Goal: Task Accomplishment & Management: Complete application form

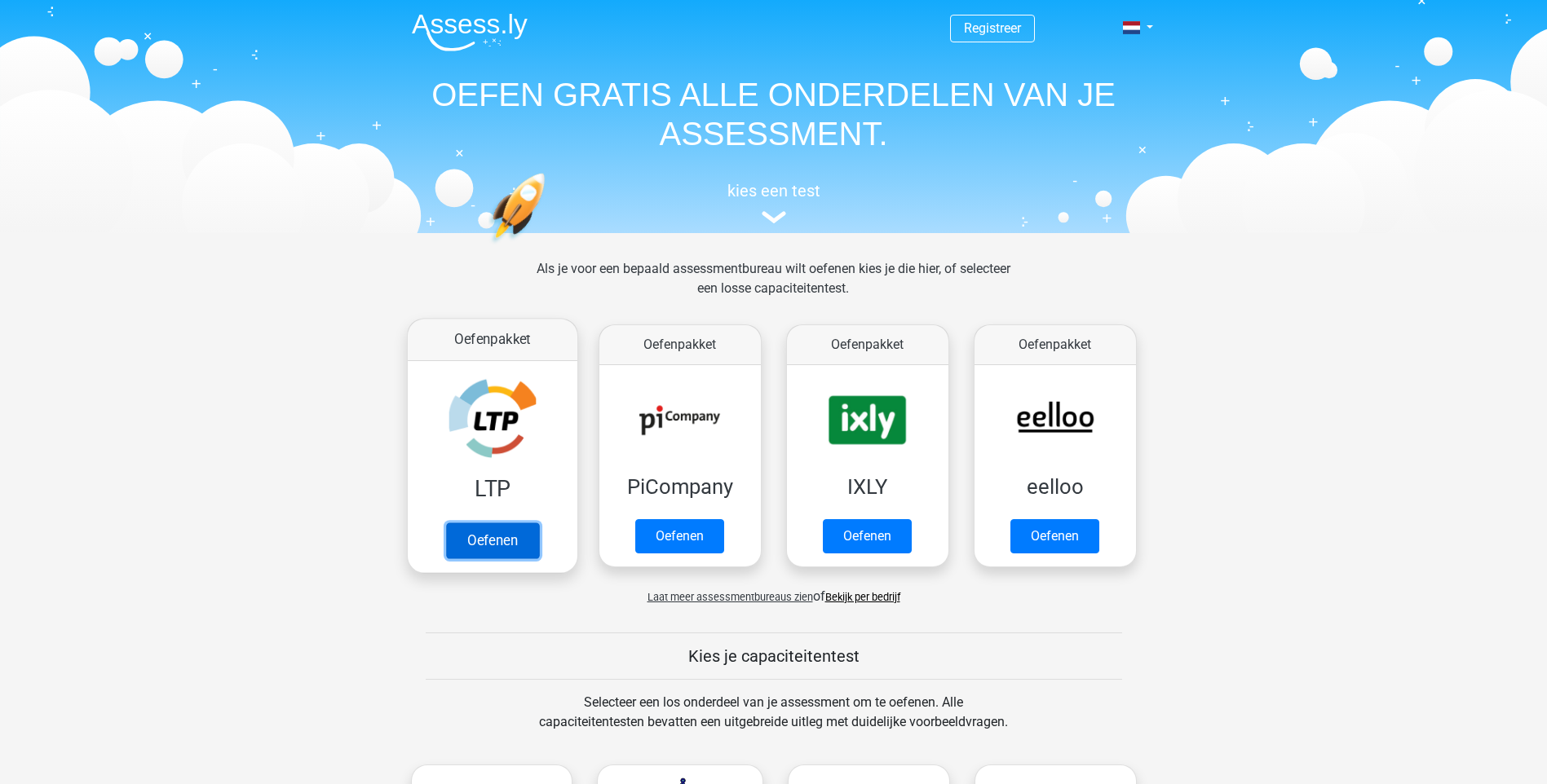
click at [529, 545] on link "Oefenen" at bounding box center [492, 540] width 93 height 36
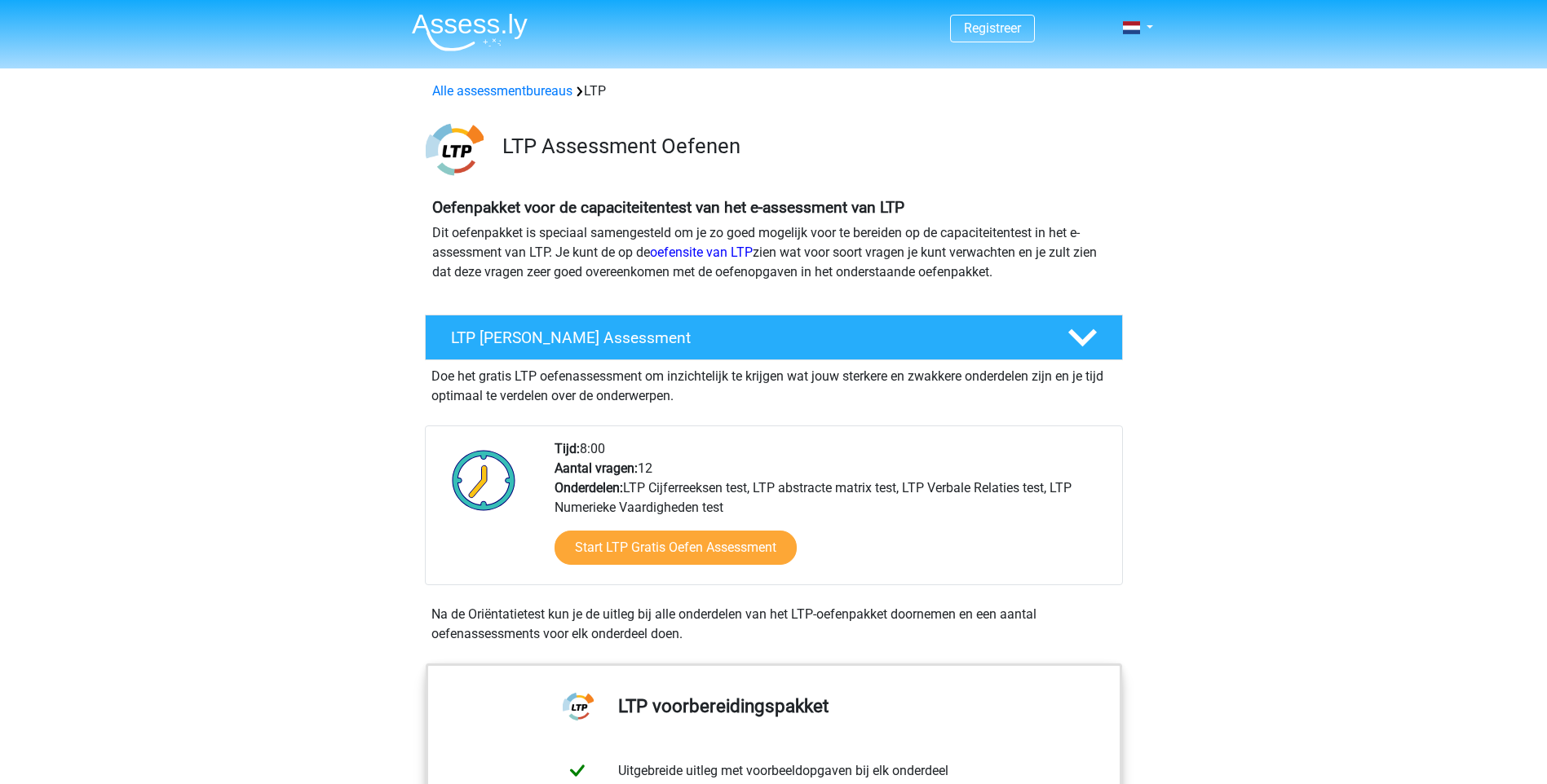
scroll to position [163, 0]
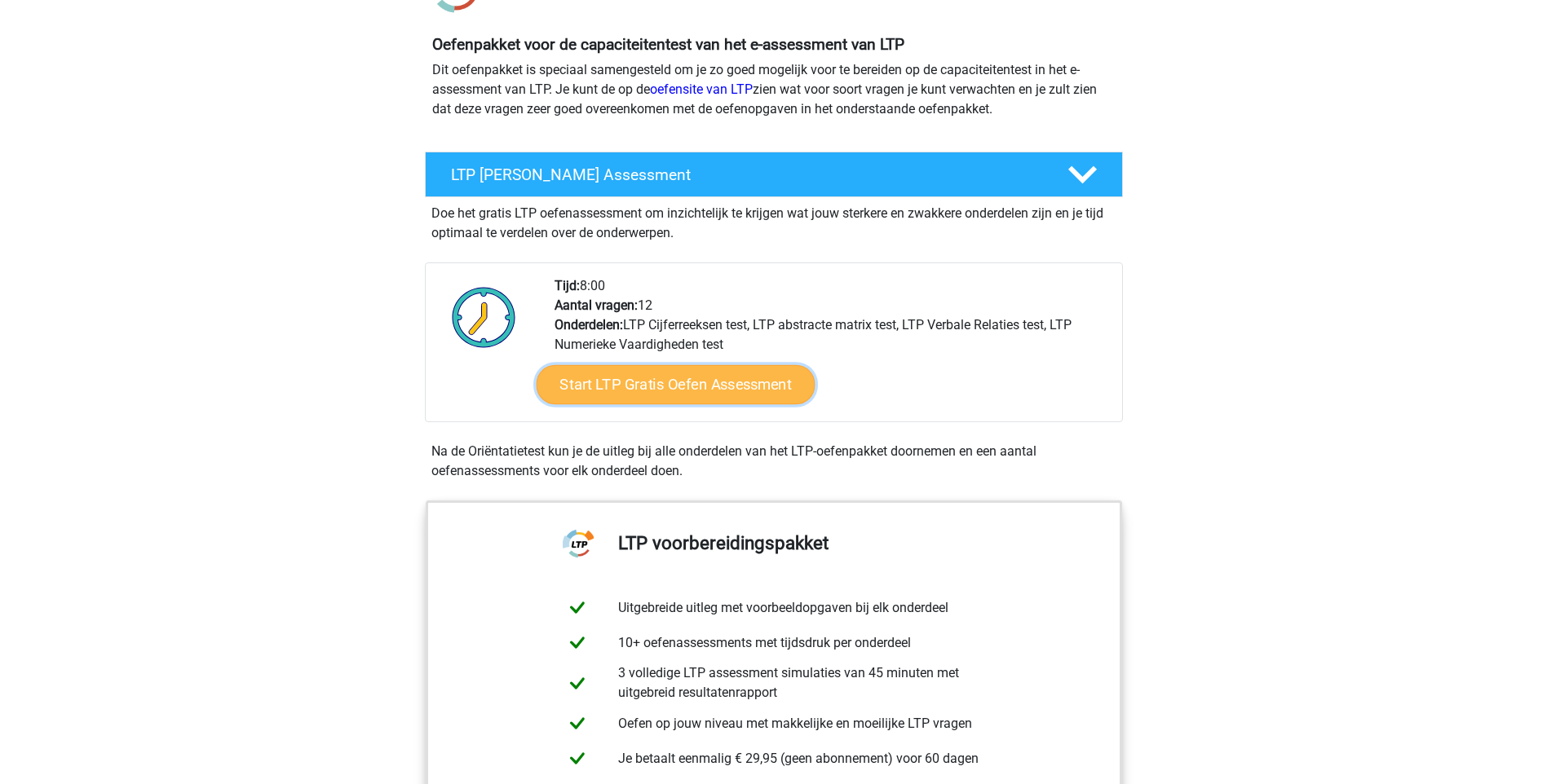
click at [627, 392] on link "Start LTP Gratis Oefen Assessment" at bounding box center [674, 385] width 279 height 39
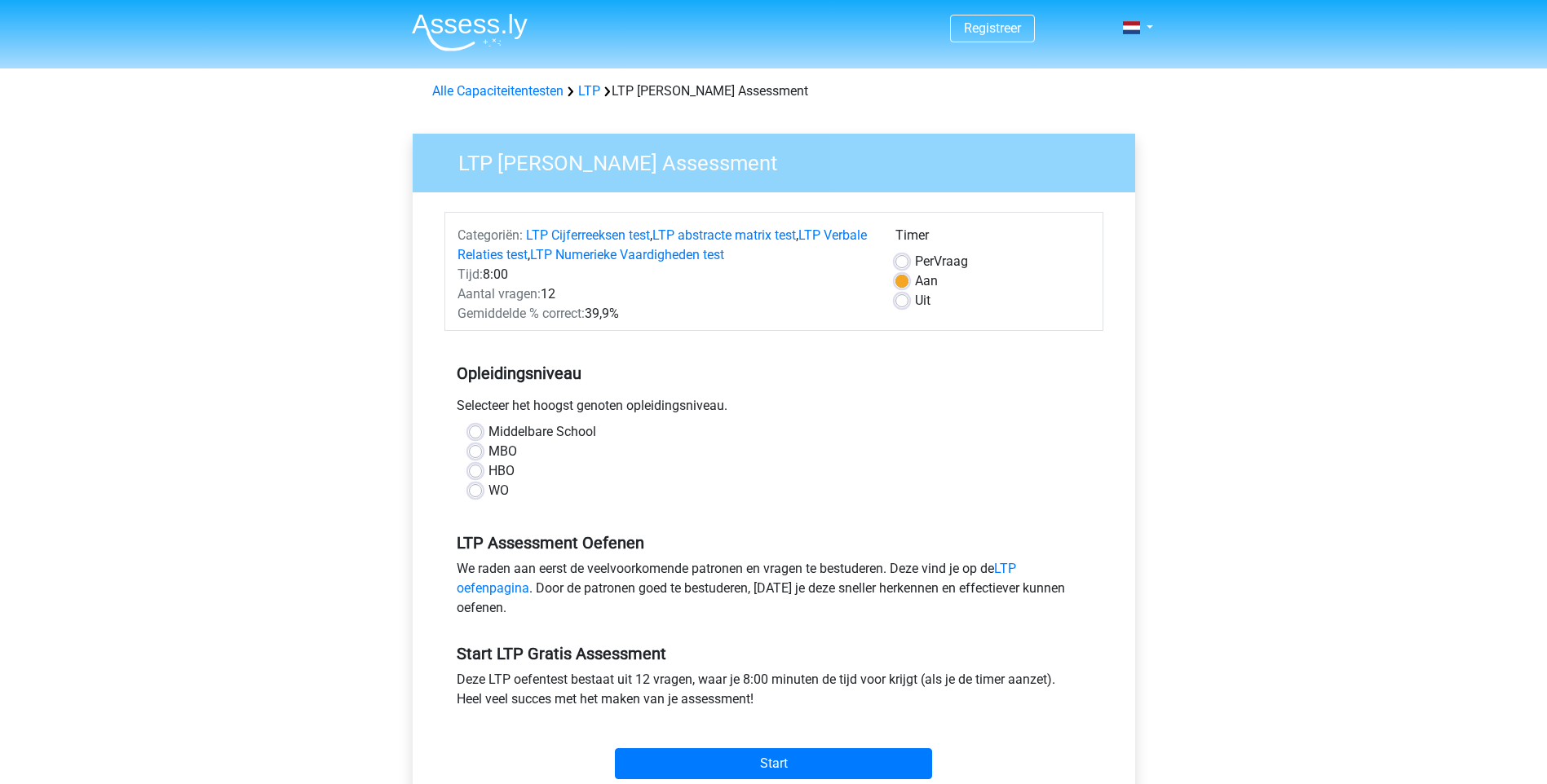
scroll to position [81, 0]
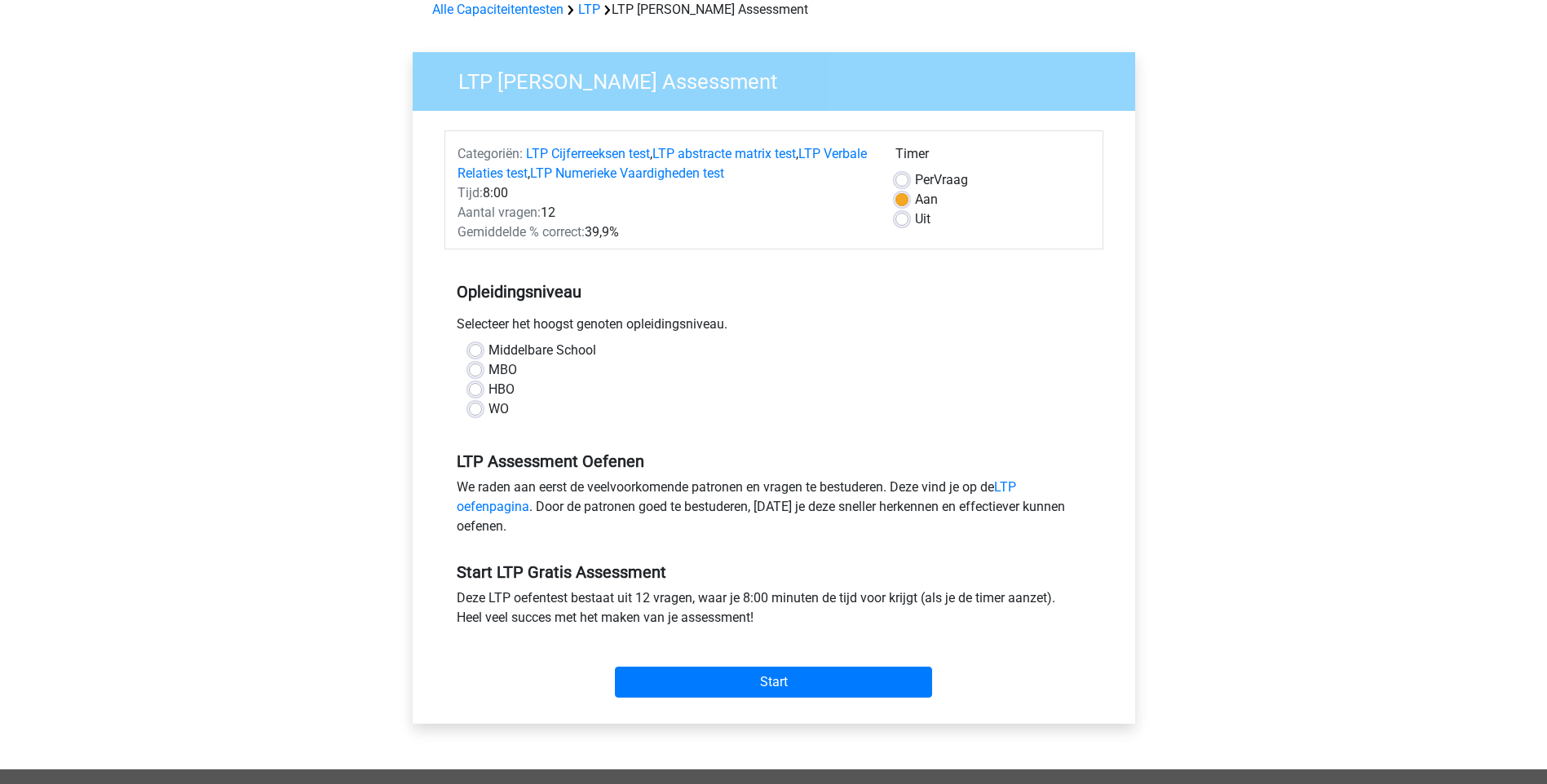
click at [488, 410] on label "WO" at bounding box center [499, 409] width 21 height 20
click at [479, 410] on input "WO" at bounding box center [474, 407] width 13 height 16
radio input "true"
click at [698, 678] on input "Start" at bounding box center [774, 682] width 317 height 31
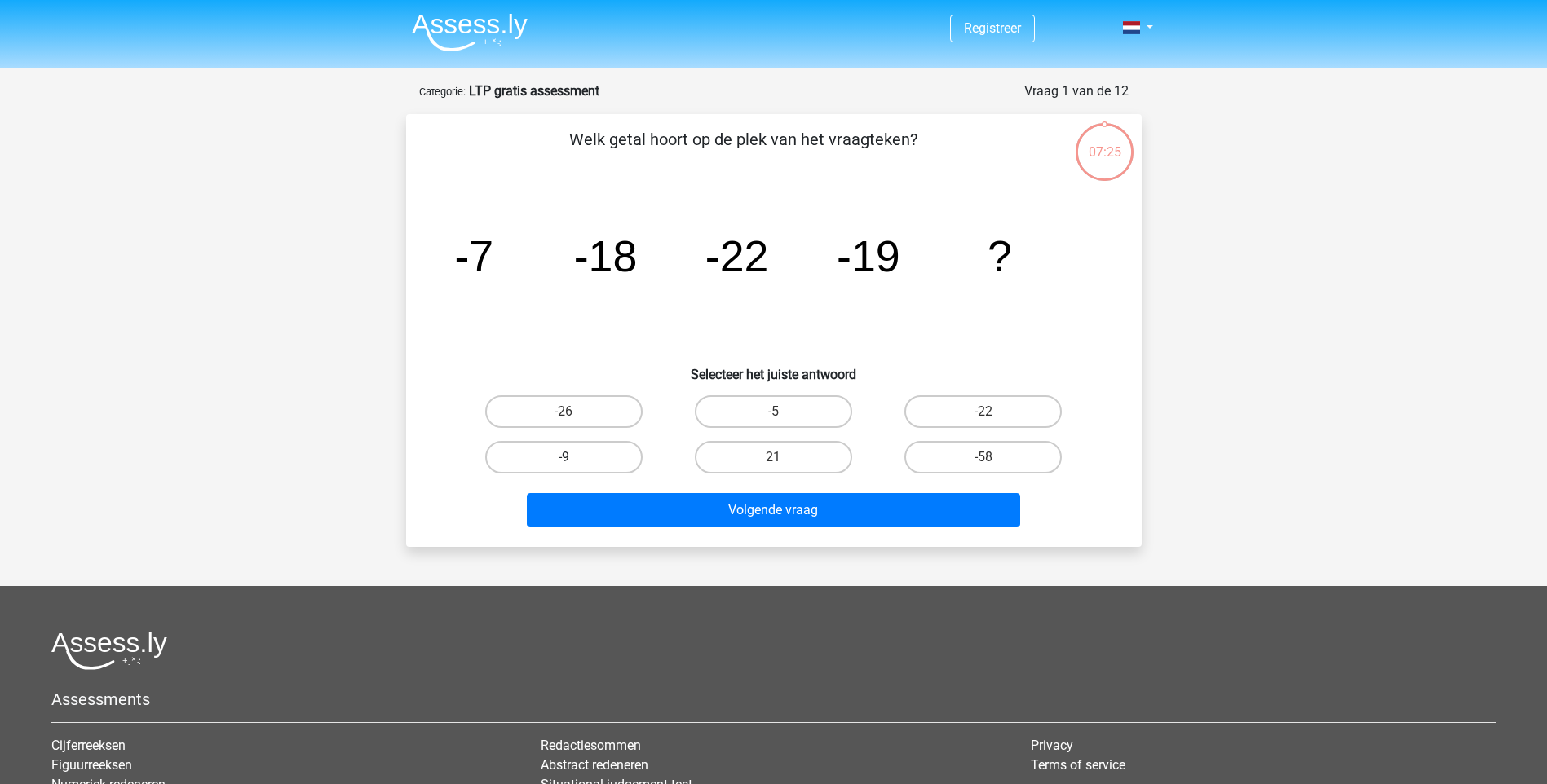
click at [596, 457] on label "-9" at bounding box center [563, 457] width 157 height 33
click at [574, 457] on input "-9" at bounding box center [569, 462] width 10 height 10
radio input "true"
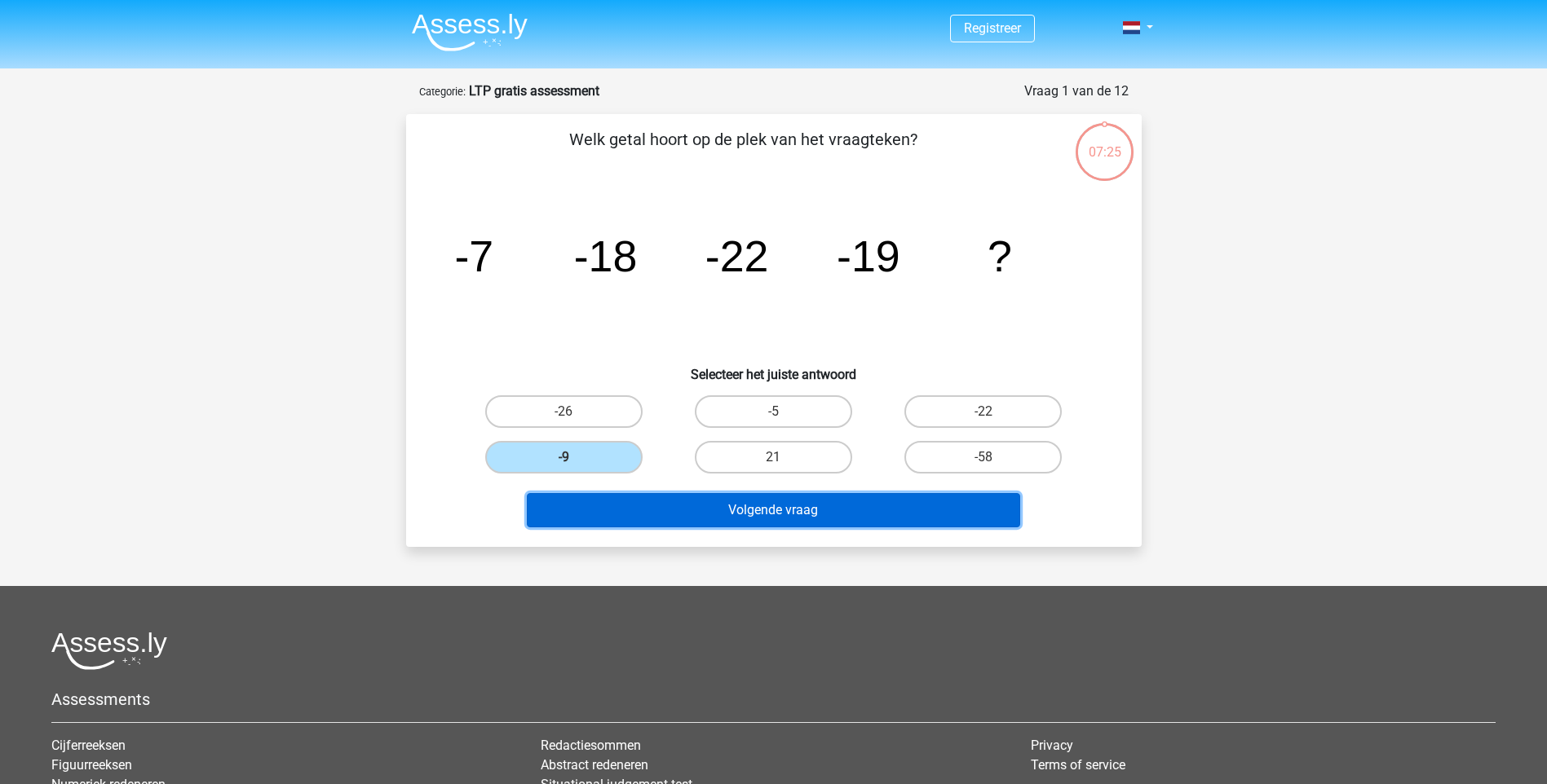
click at [728, 508] on button "Volgende vraag" at bounding box center [773, 510] width 493 height 34
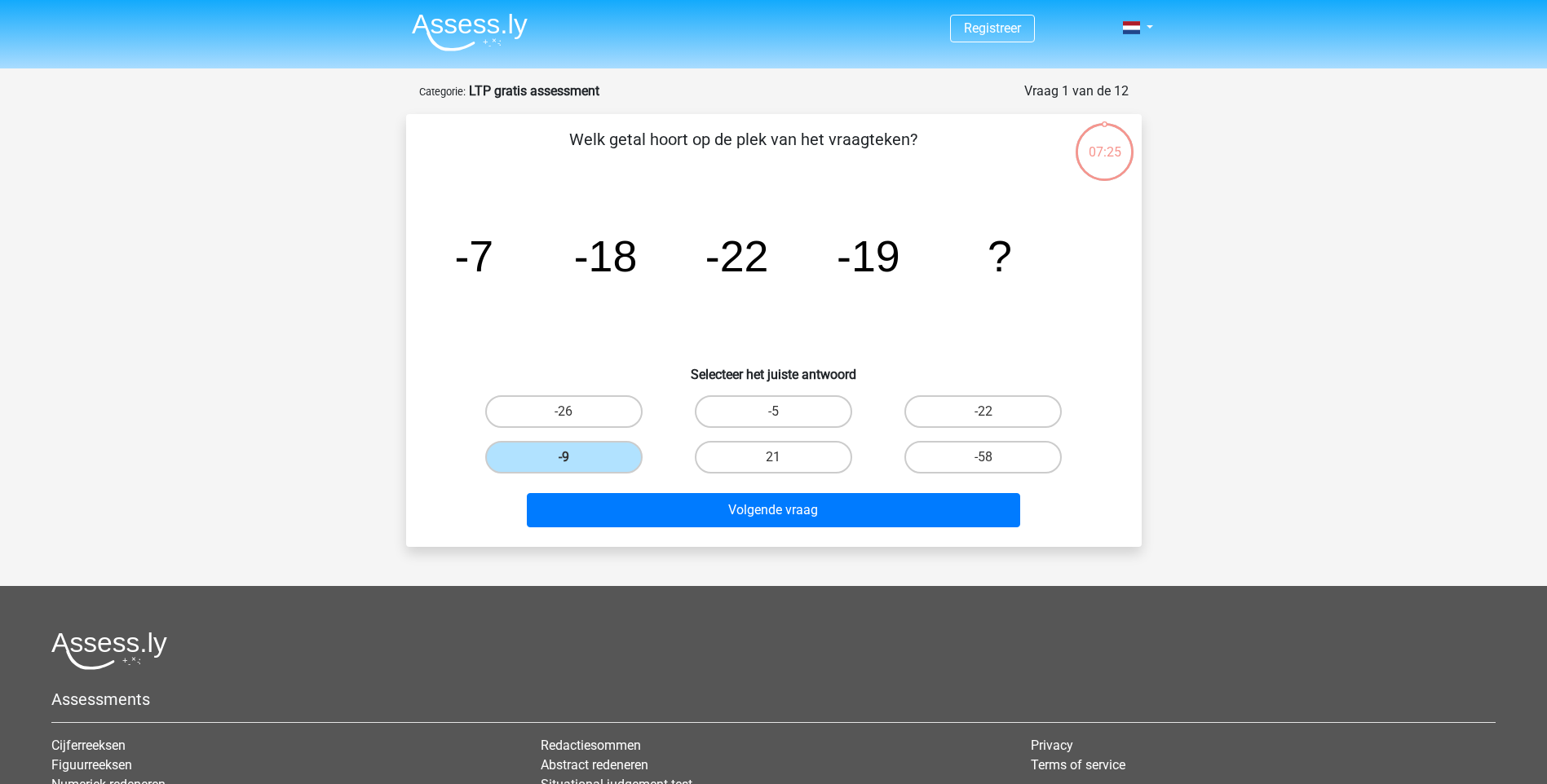
scroll to position [81, 0]
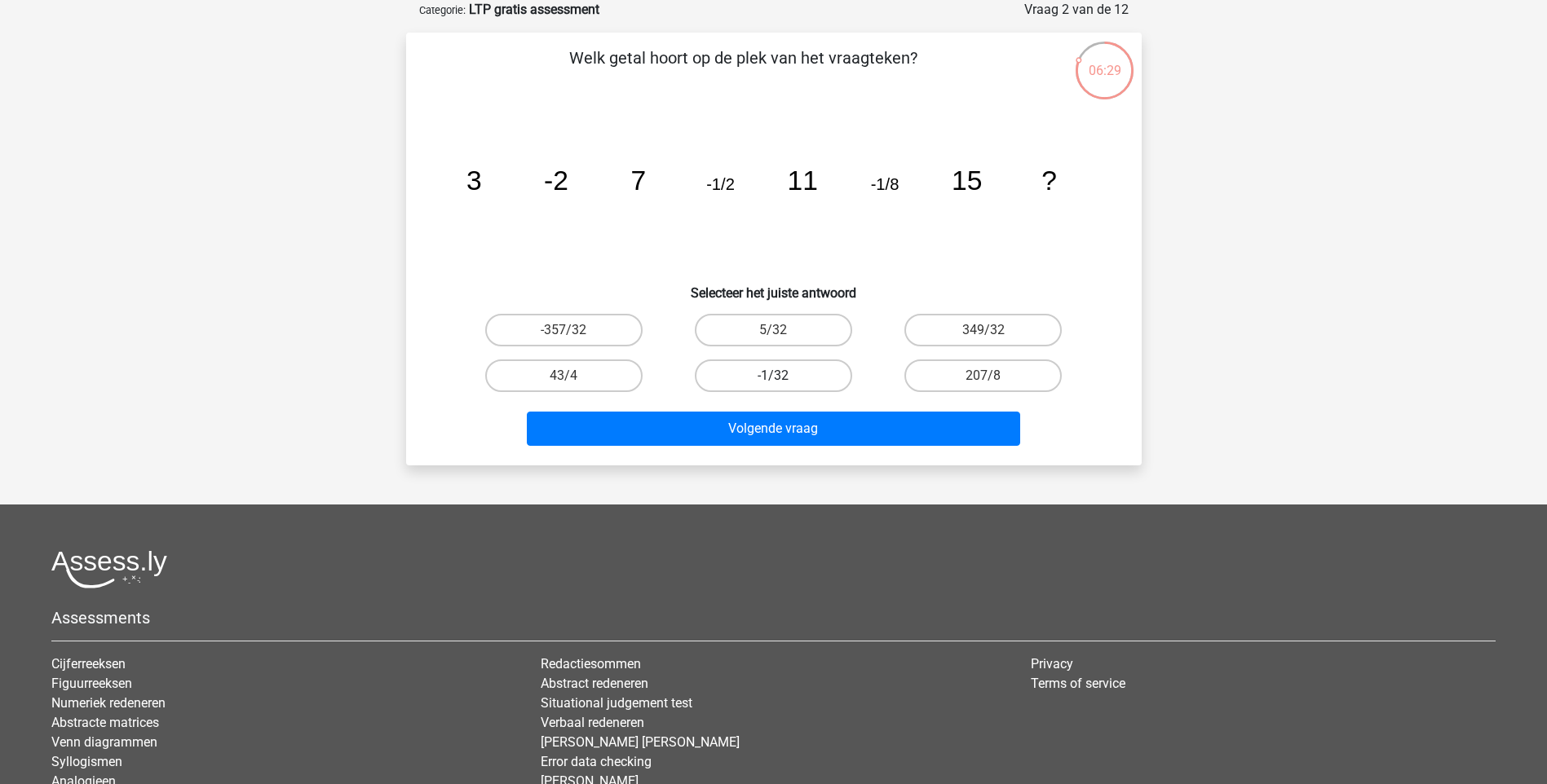
click at [783, 372] on label "-1/32" at bounding box center [773, 376] width 157 height 33
click at [783, 376] on input "-1/32" at bounding box center [778, 381] width 10 height 10
radio input "true"
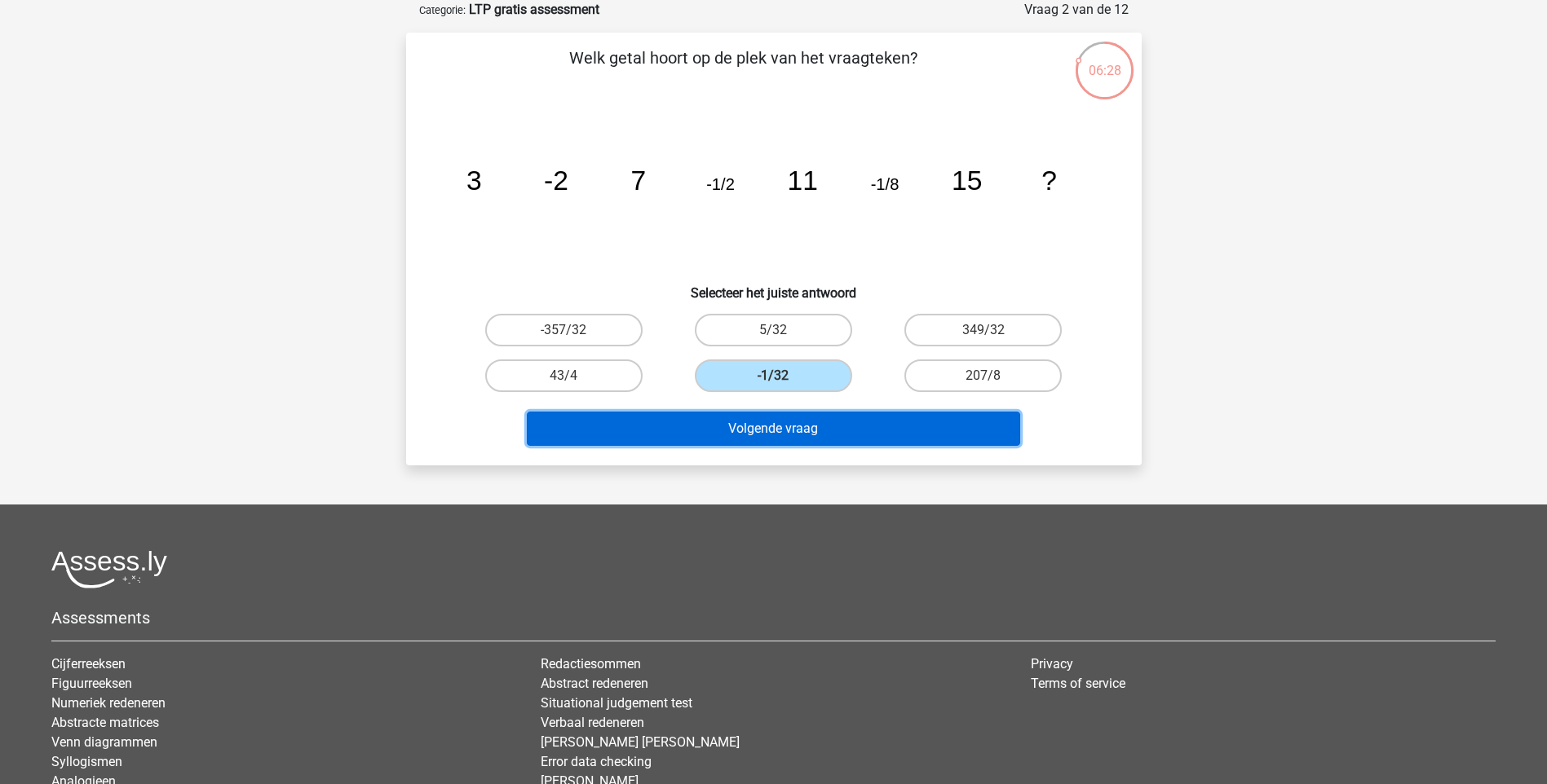
click at [784, 432] on button "Volgende vraag" at bounding box center [773, 429] width 493 height 34
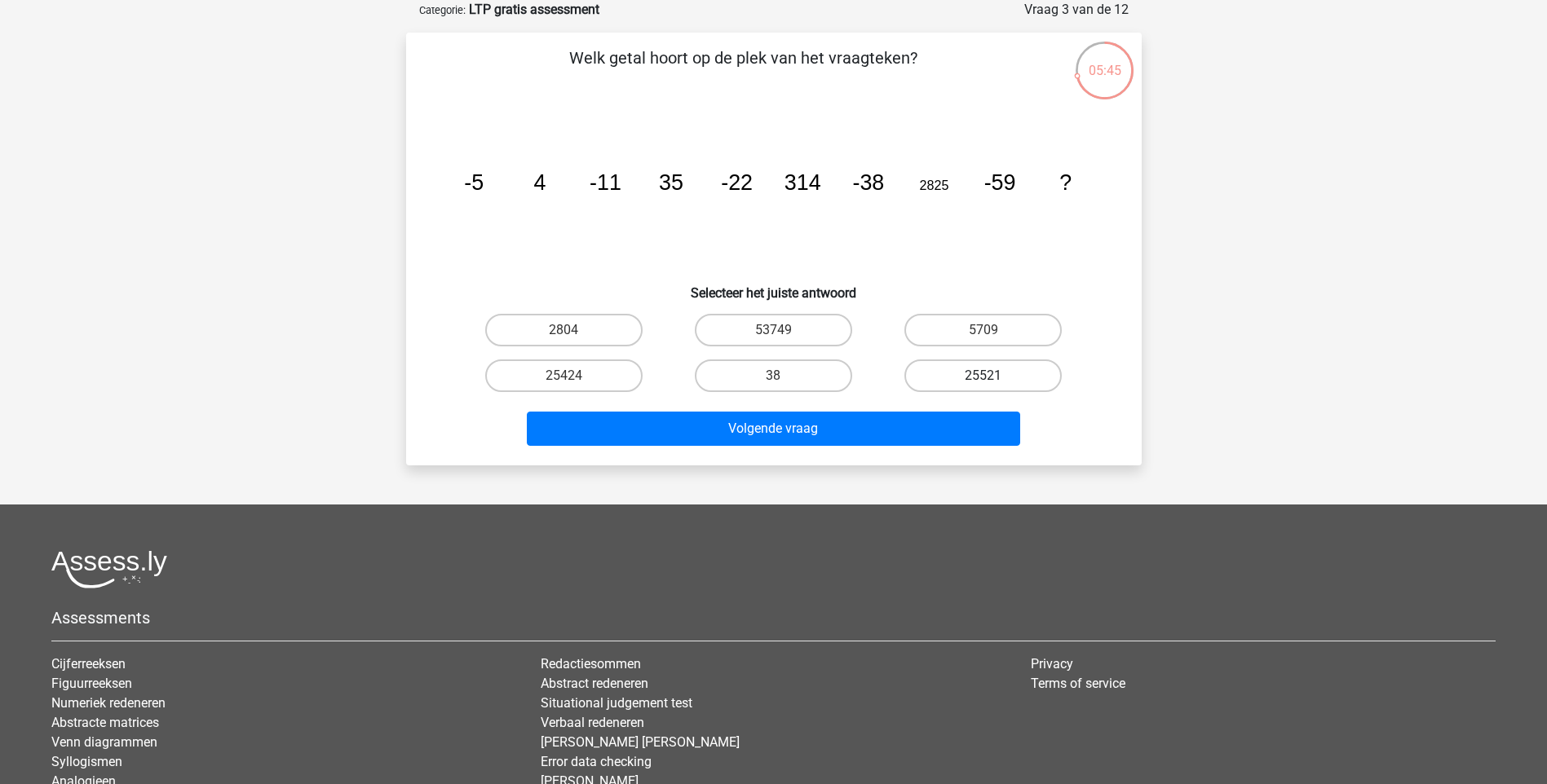
click at [936, 373] on label "25521" at bounding box center [982, 376] width 157 height 33
click at [983, 376] on input "25521" at bounding box center [988, 381] width 10 height 10
radio input "true"
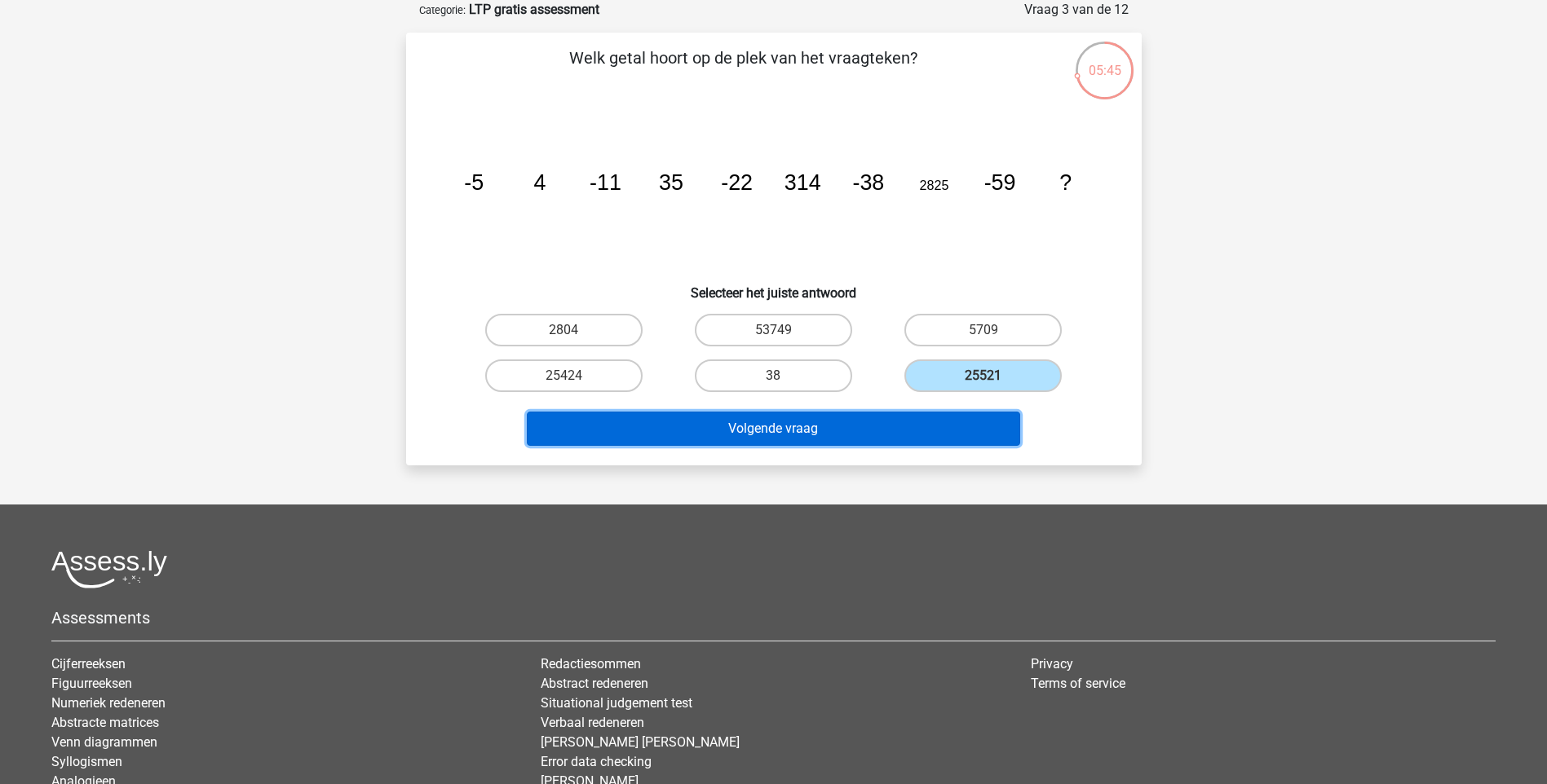
click at [804, 433] on button "Volgende vraag" at bounding box center [773, 429] width 493 height 34
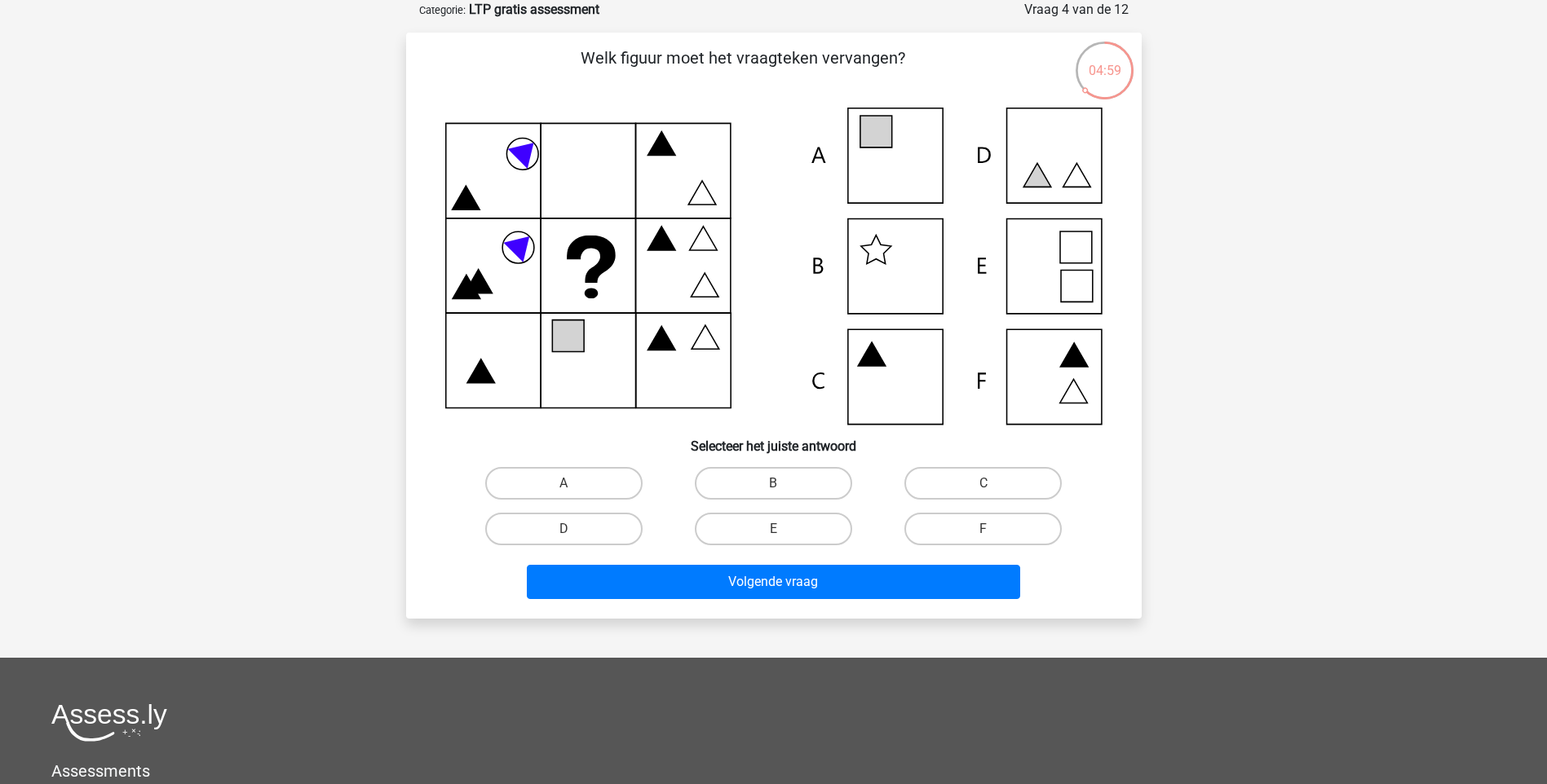
click at [1066, 275] on icon at bounding box center [1076, 286] width 32 height 32
click at [754, 523] on label "E" at bounding box center [773, 529] width 157 height 33
click at [773, 529] on input "E" at bounding box center [778, 534] width 10 height 10
radio input "true"
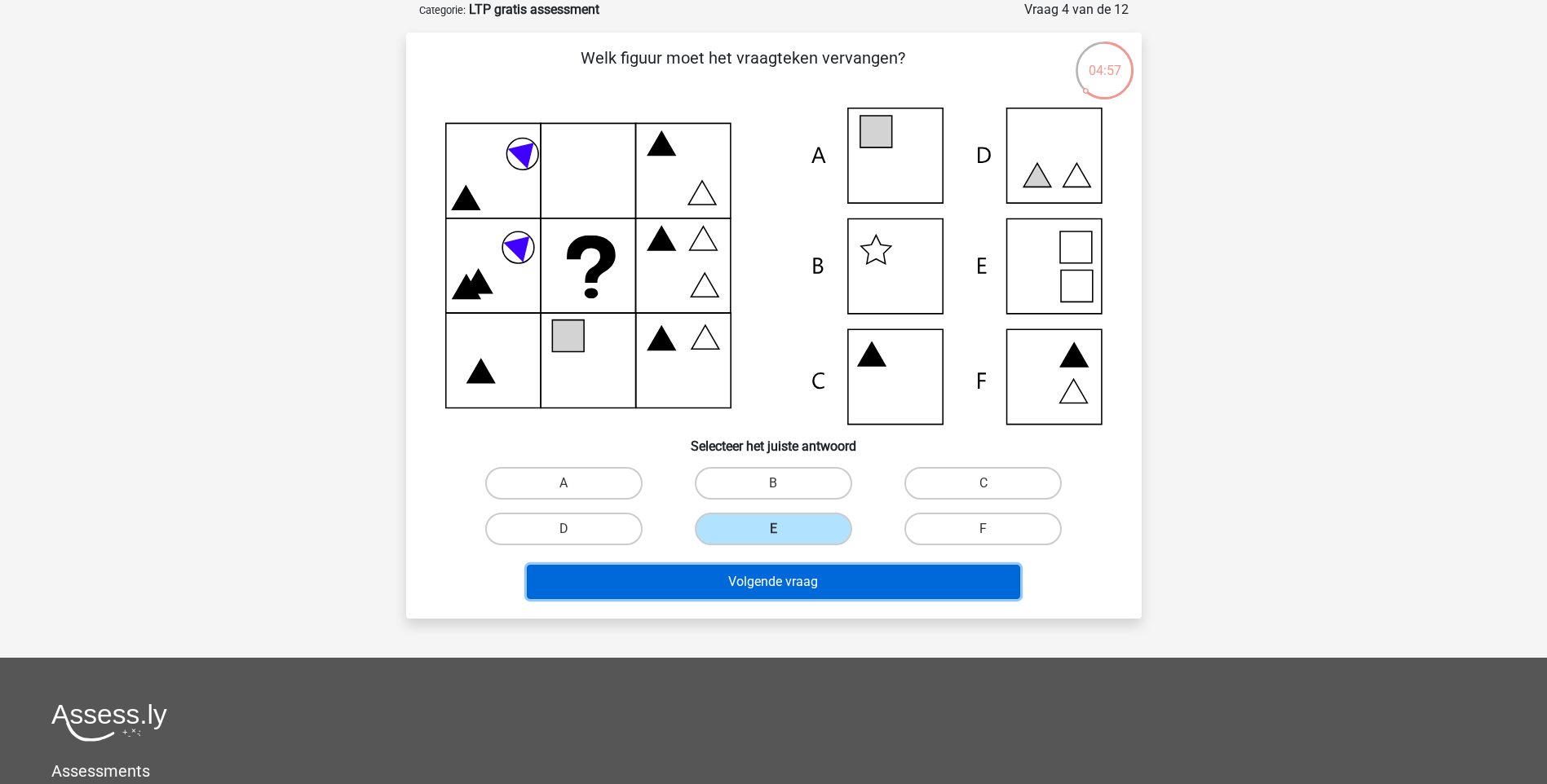
click at [740, 578] on button "Volgende vraag" at bounding box center [773, 582] width 493 height 34
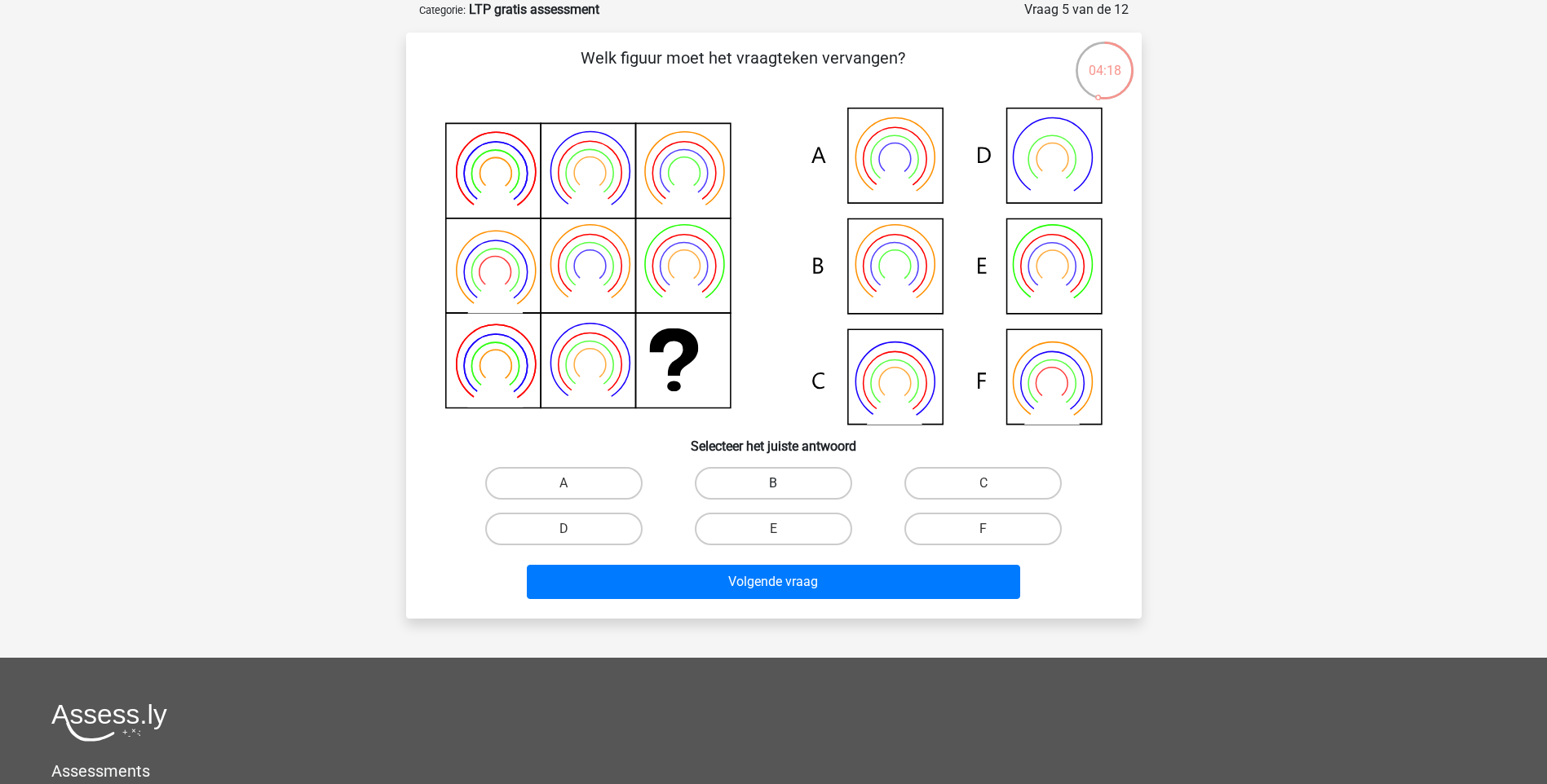
click at [784, 484] on label "B" at bounding box center [773, 484] width 157 height 33
click at [783, 484] on input "B" at bounding box center [778, 489] width 10 height 10
radio input "true"
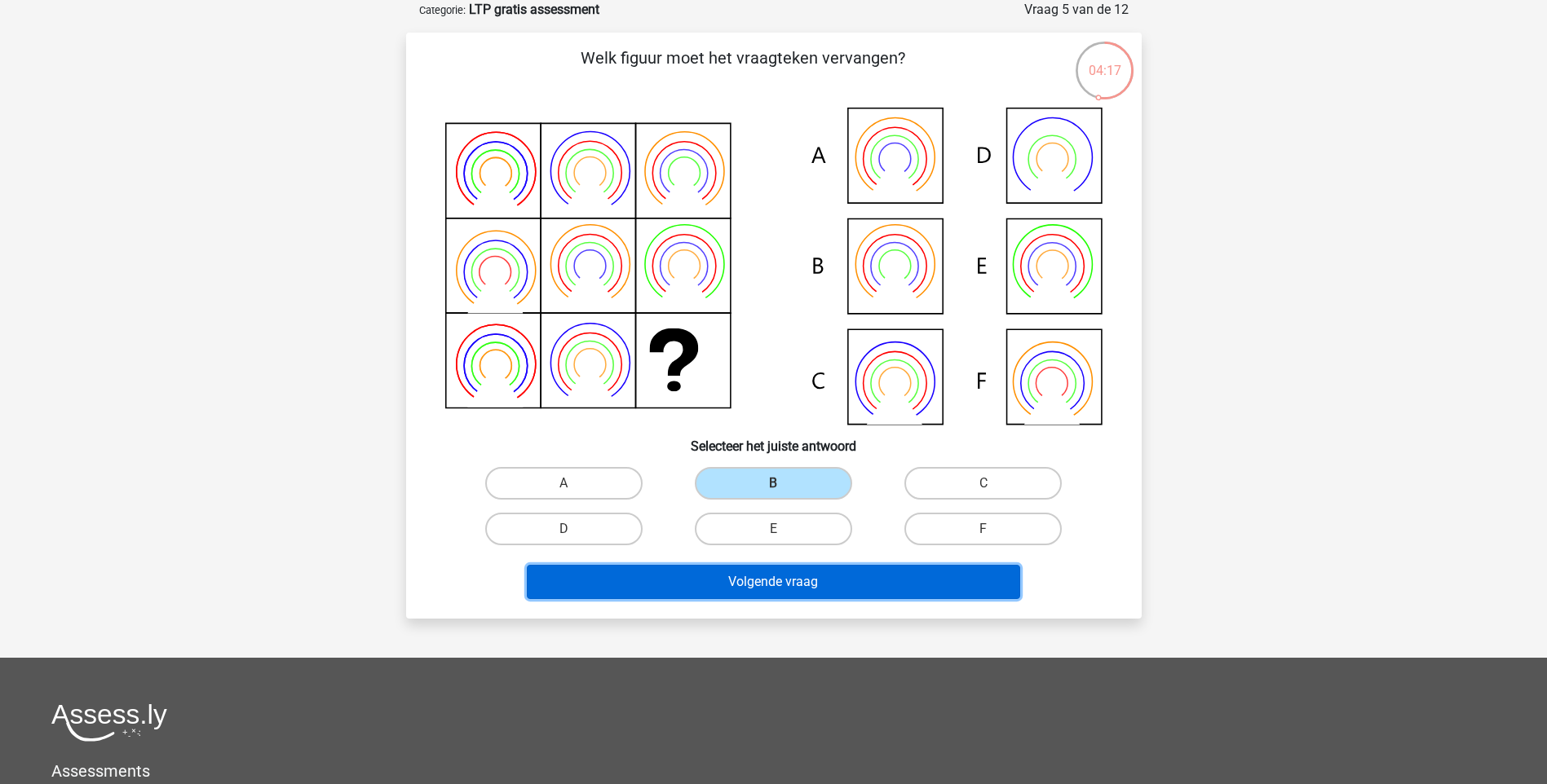
click at [801, 576] on button "Volgende vraag" at bounding box center [773, 582] width 493 height 34
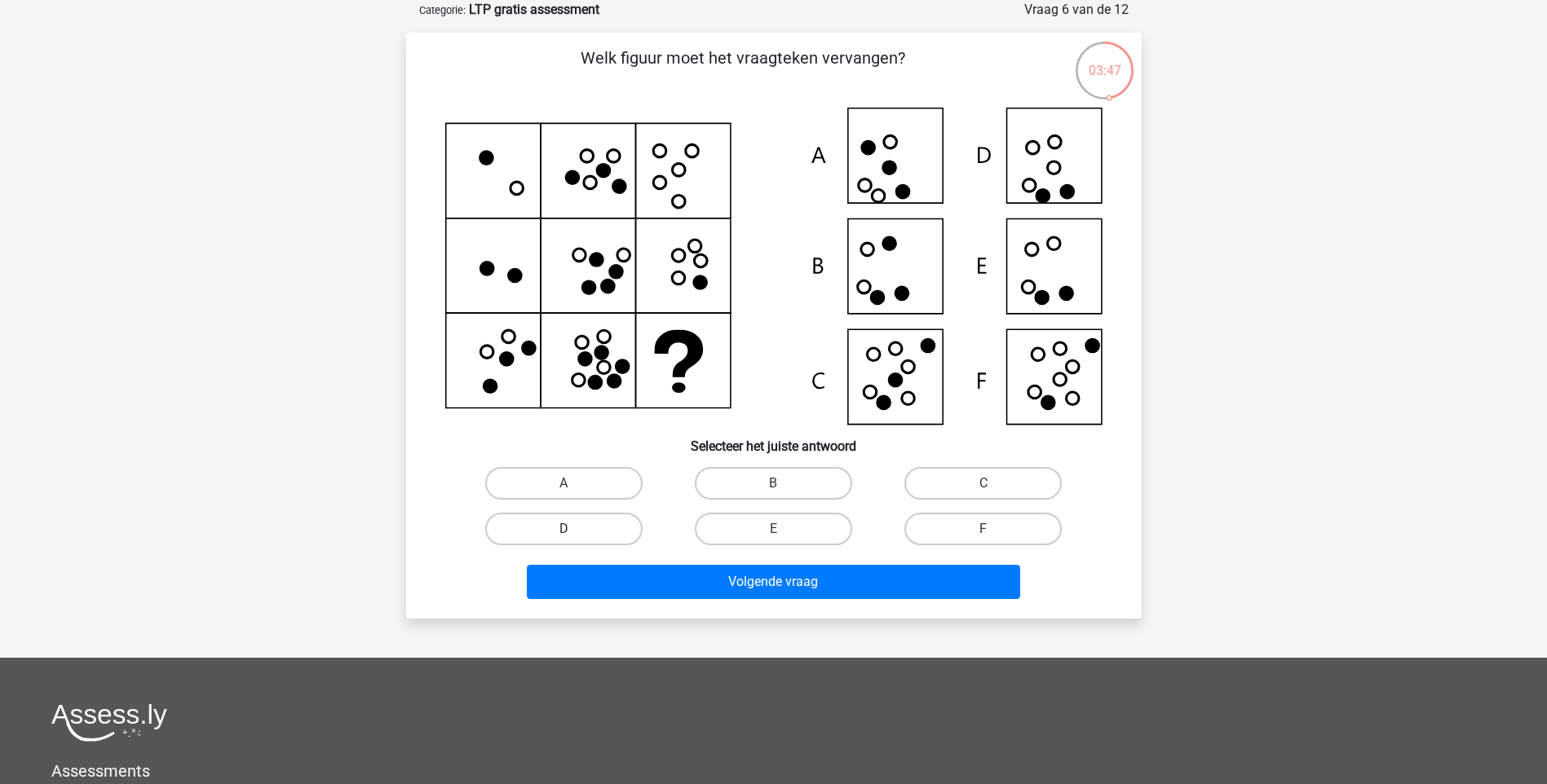
click at [534, 534] on label "D" at bounding box center [563, 529] width 157 height 33
click at [564, 534] on input "D" at bounding box center [569, 534] width 10 height 10
radio input "true"
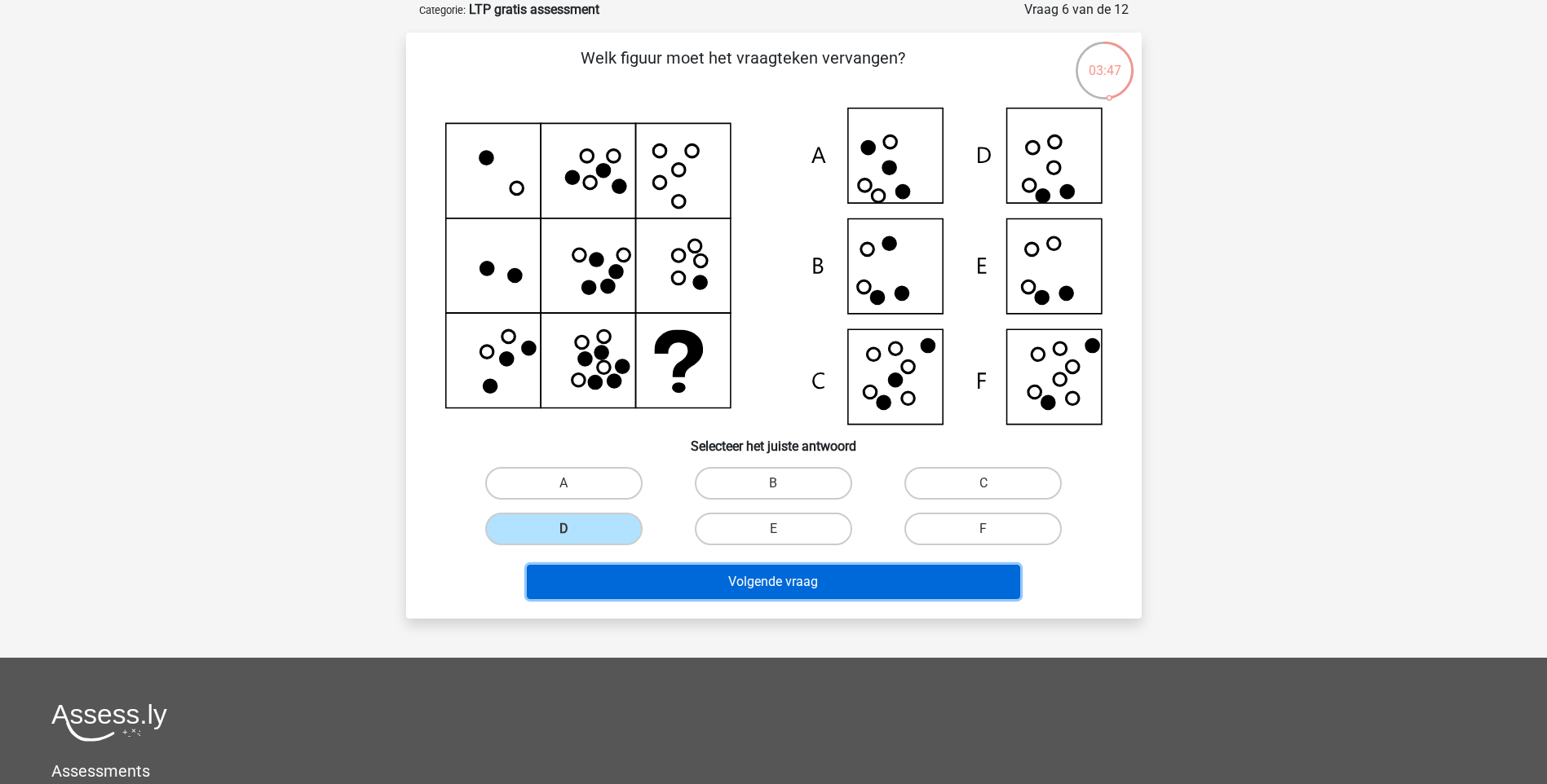
click at [639, 566] on button "Volgende vraag" at bounding box center [773, 582] width 493 height 34
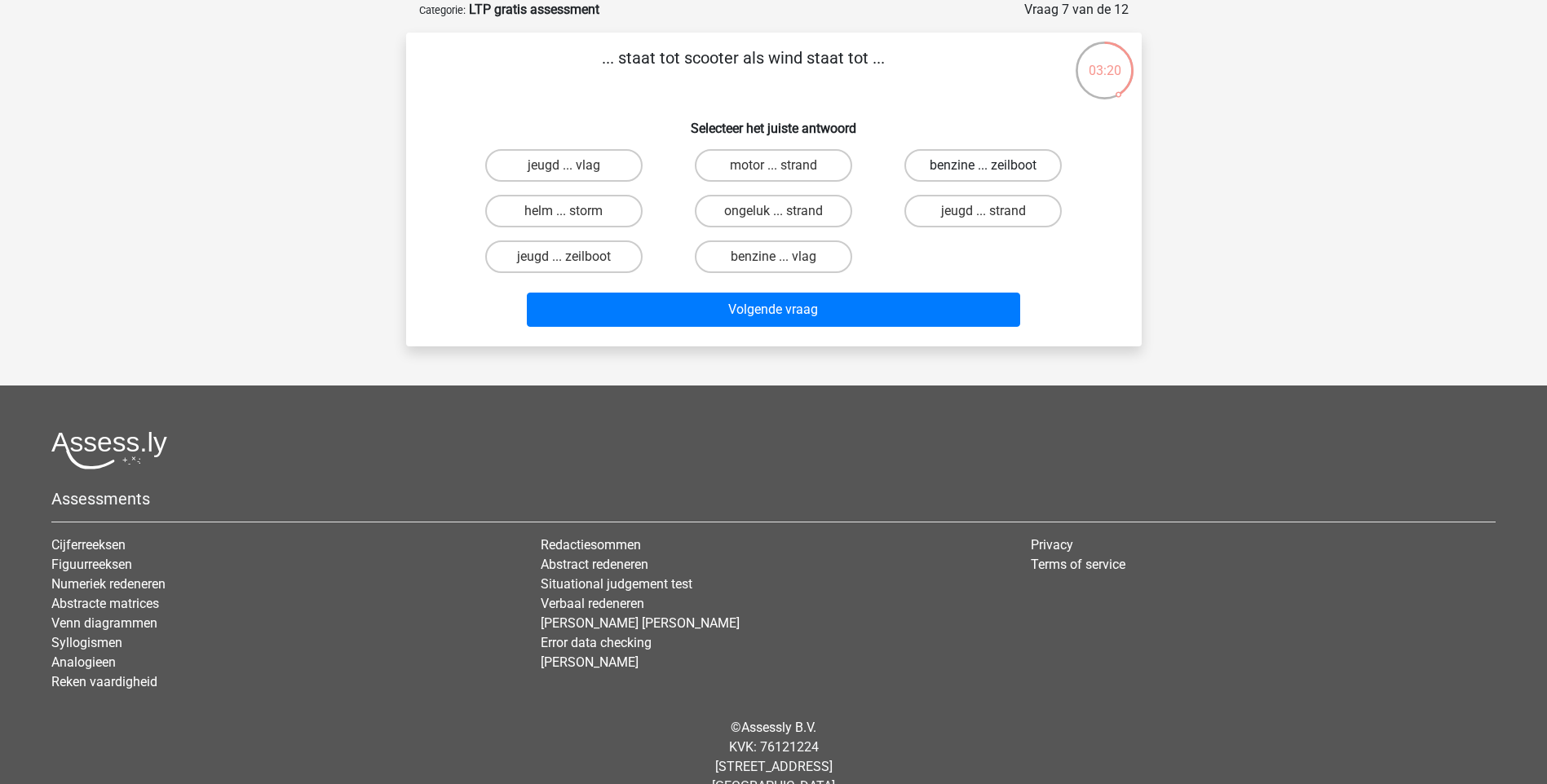
click at [948, 171] on label "benzine ... zeilboot" at bounding box center [982, 166] width 157 height 33
click at [983, 171] on input "benzine ... zeilboot" at bounding box center [988, 171] width 10 height 10
radio input "true"
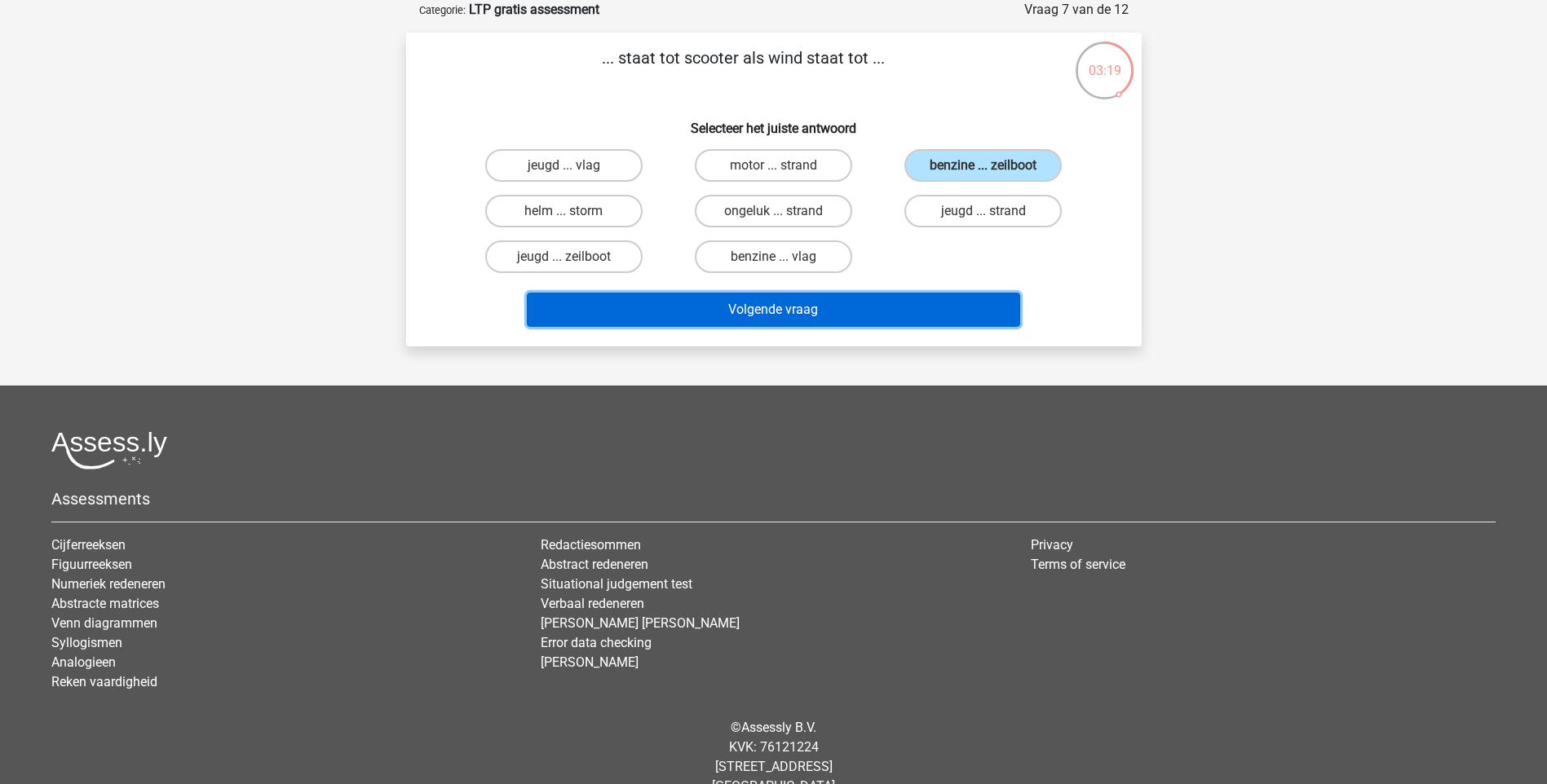
click at [843, 311] on button "Volgende vraag" at bounding box center [773, 310] width 493 height 34
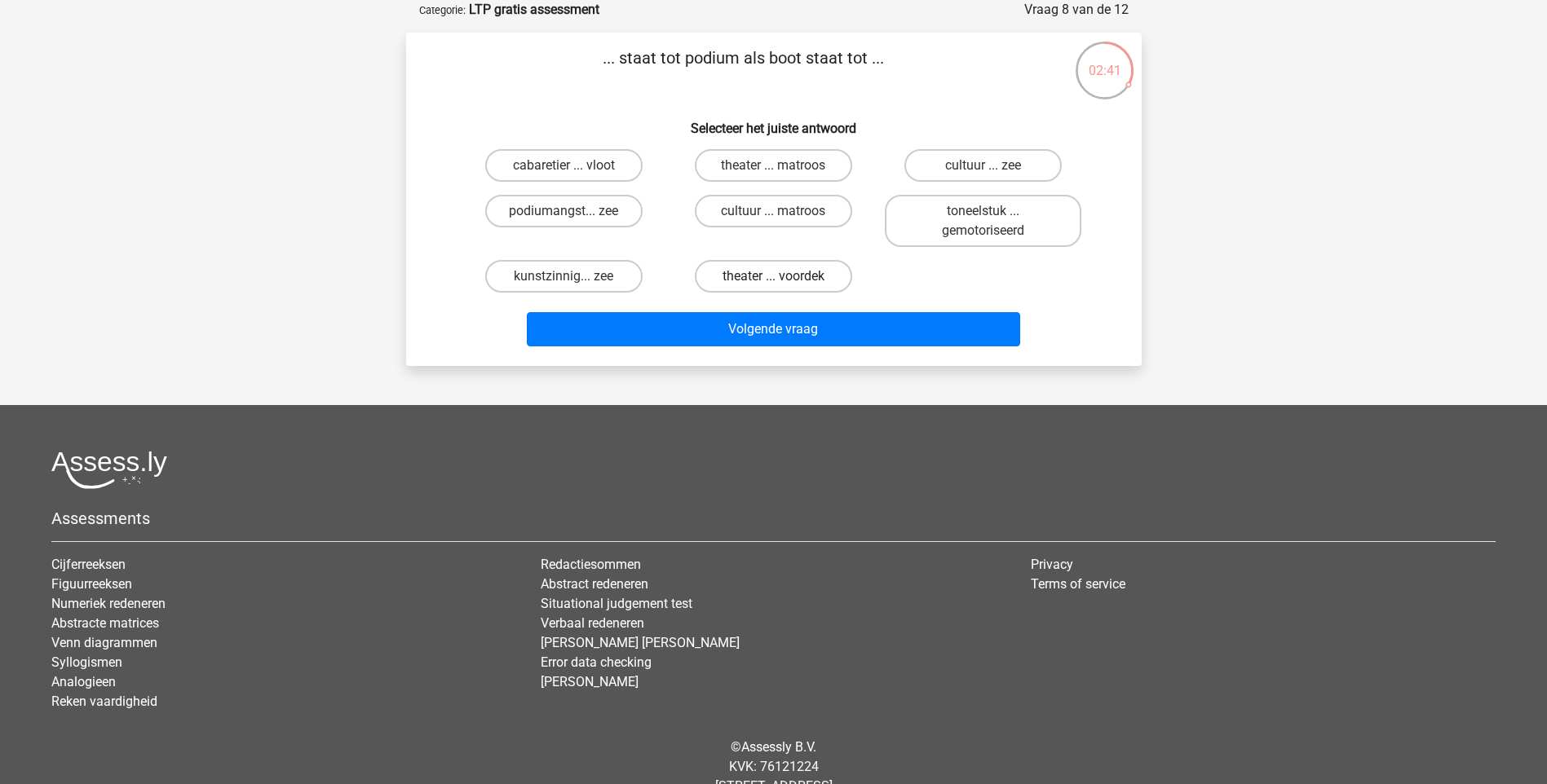
click at [782, 274] on label "theater ... voordek" at bounding box center [773, 276] width 157 height 33
click at [782, 276] on input "theater ... voordek" at bounding box center [778, 281] width 10 height 10
radio input "true"
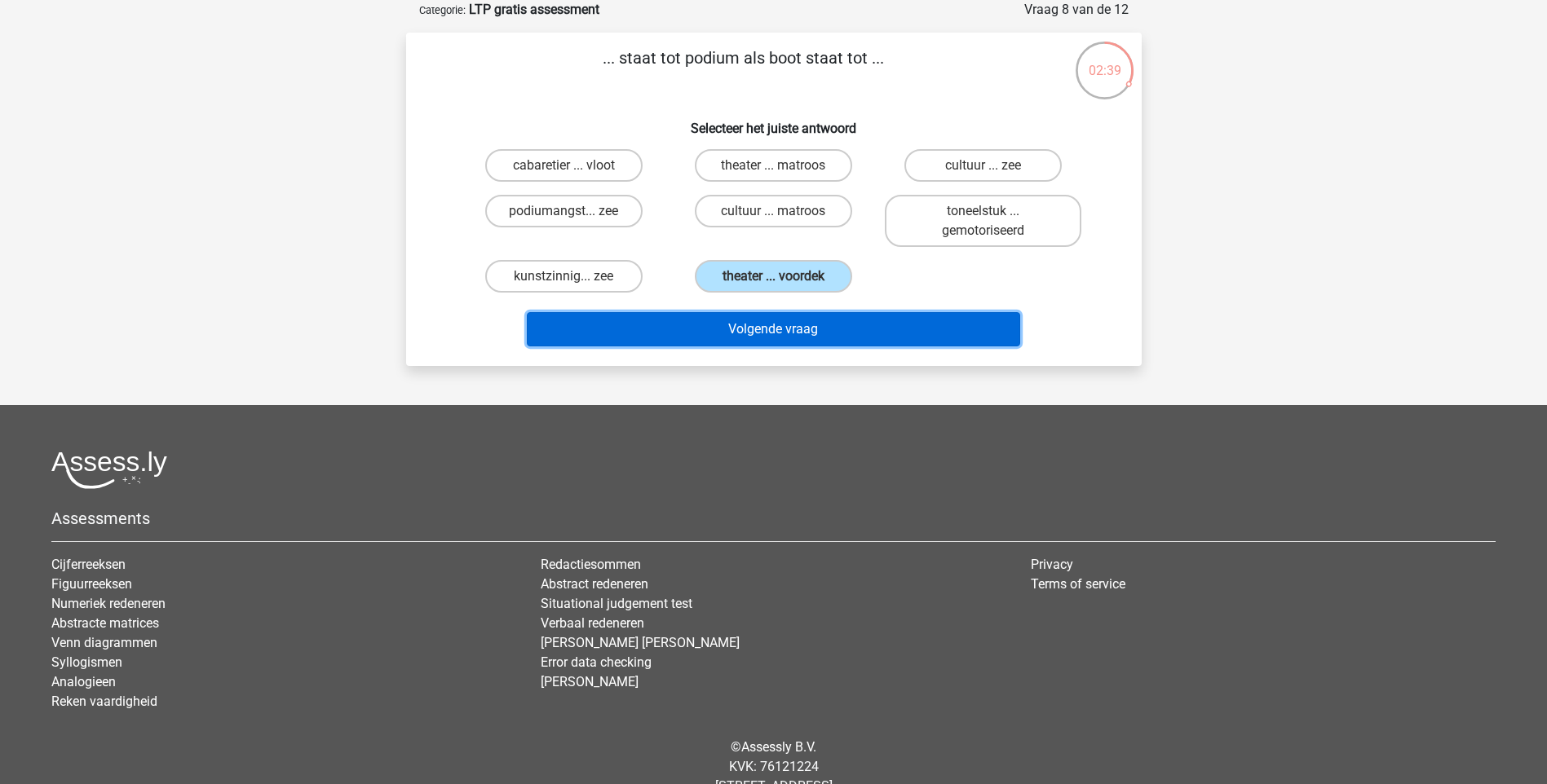
click at [793, 333] on button "Volgende vraag" at bounding box center [773, 329] width 493 height 34
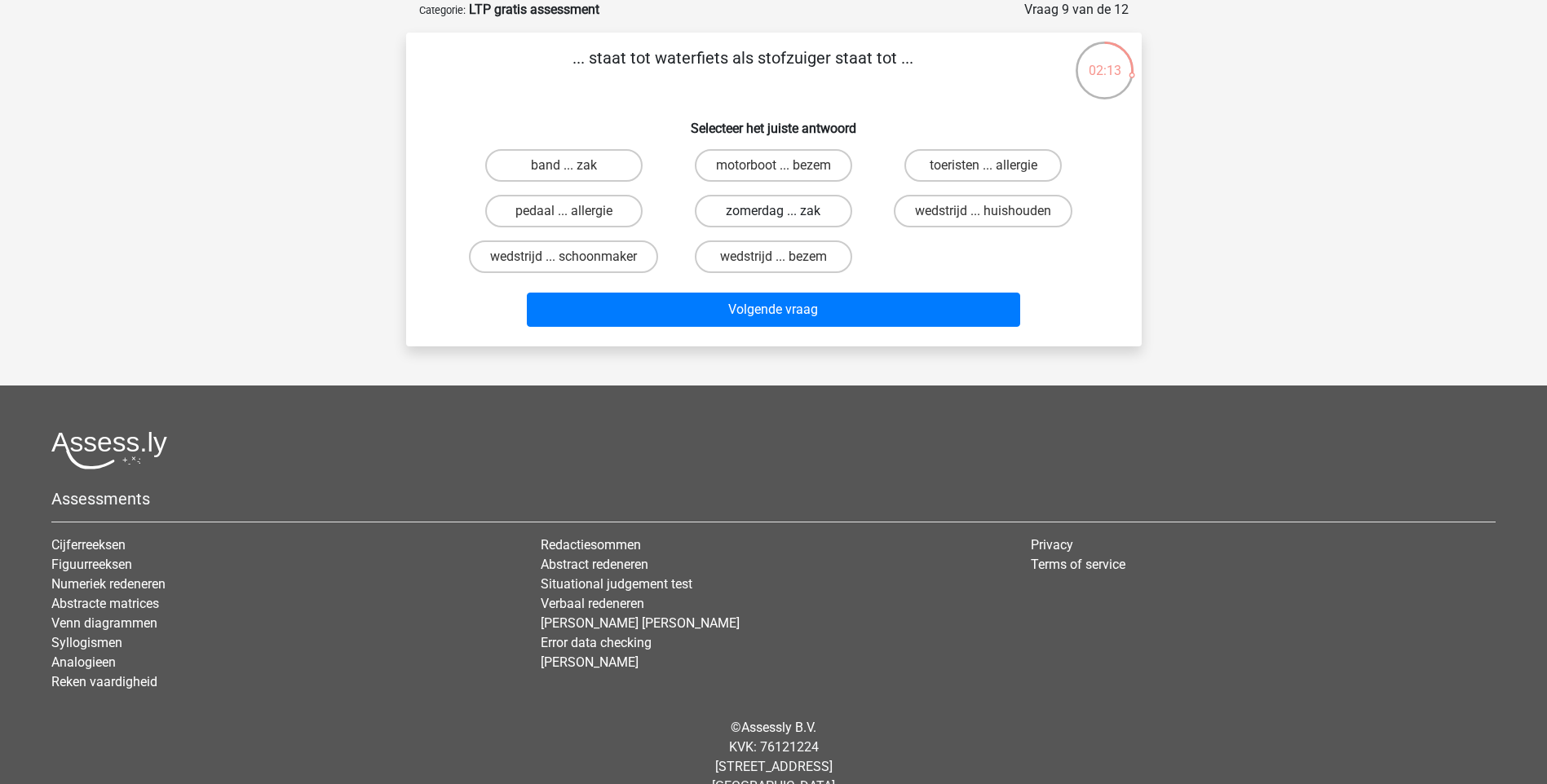
click at [728, 208] on label "zomerdag ... zak" at bounding box center [773, 211] width 157 height 33
click at [773, 211] on input "zomerdag ... zak" at bounding box center [778, 216] width 10 height 10
radio input "true"
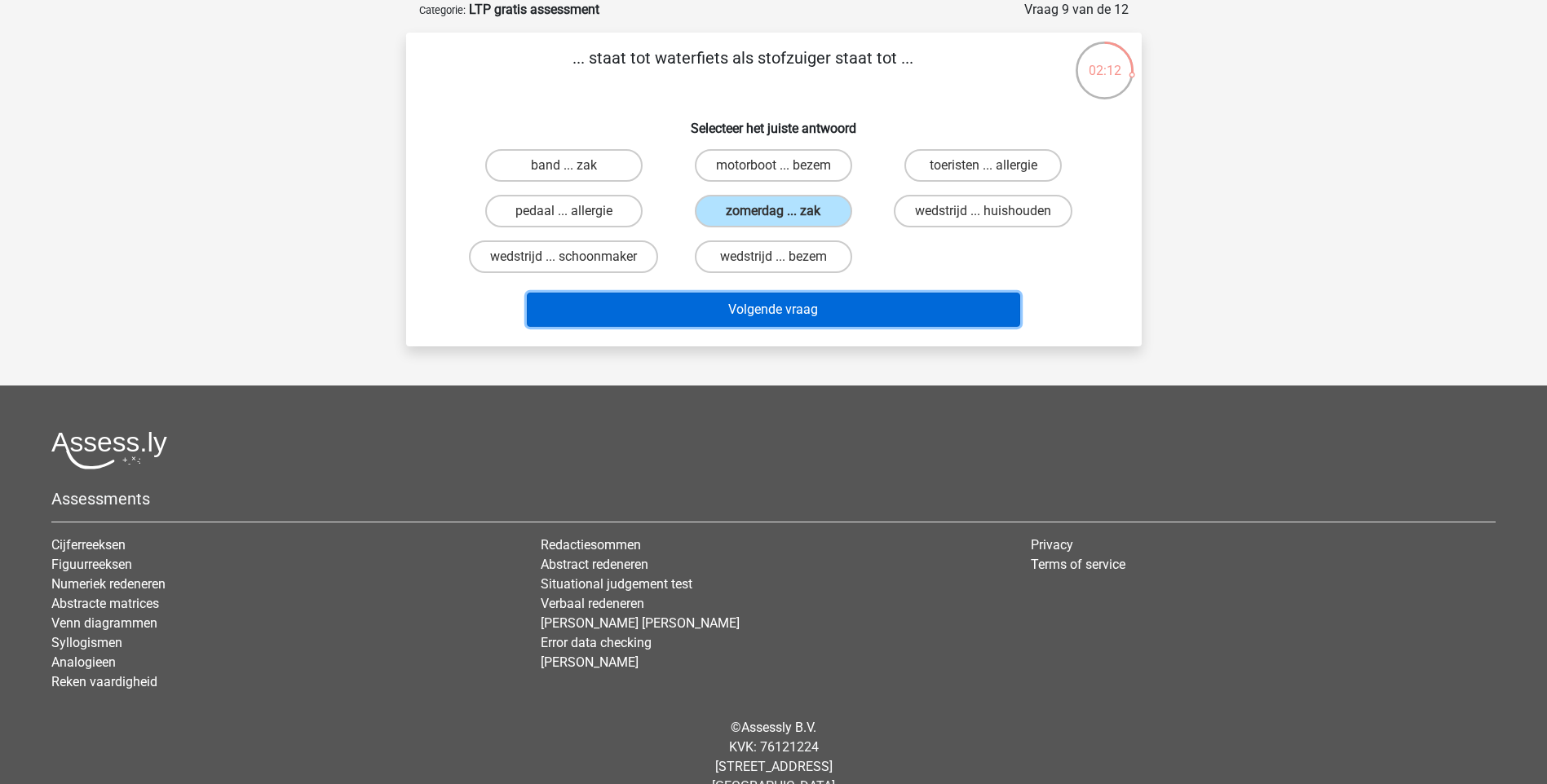
click at [686, 314] on button "Volgende vraag" at bounding box center [773, 310] width 493 height 34
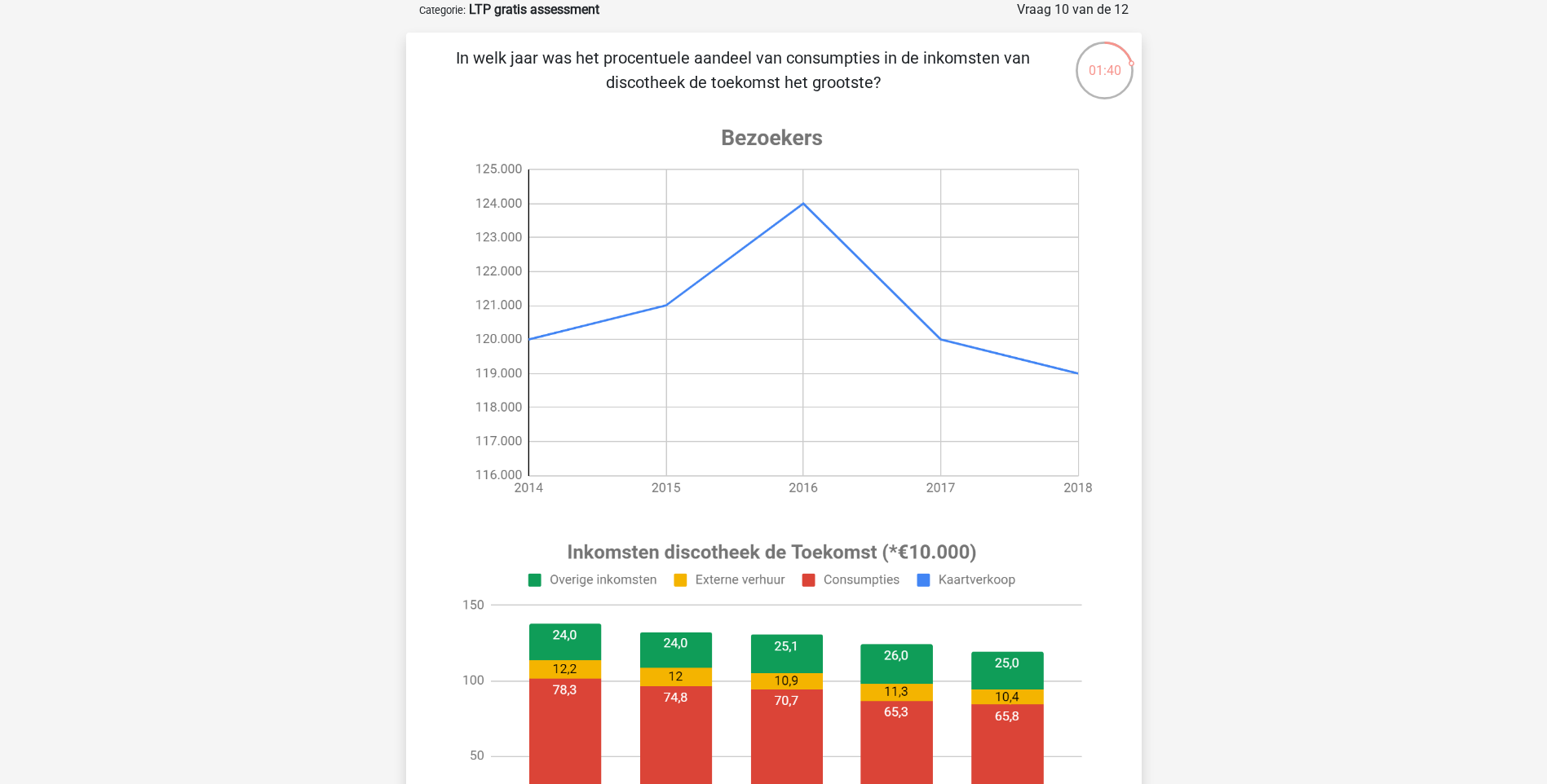
scroll to position [407, 0]
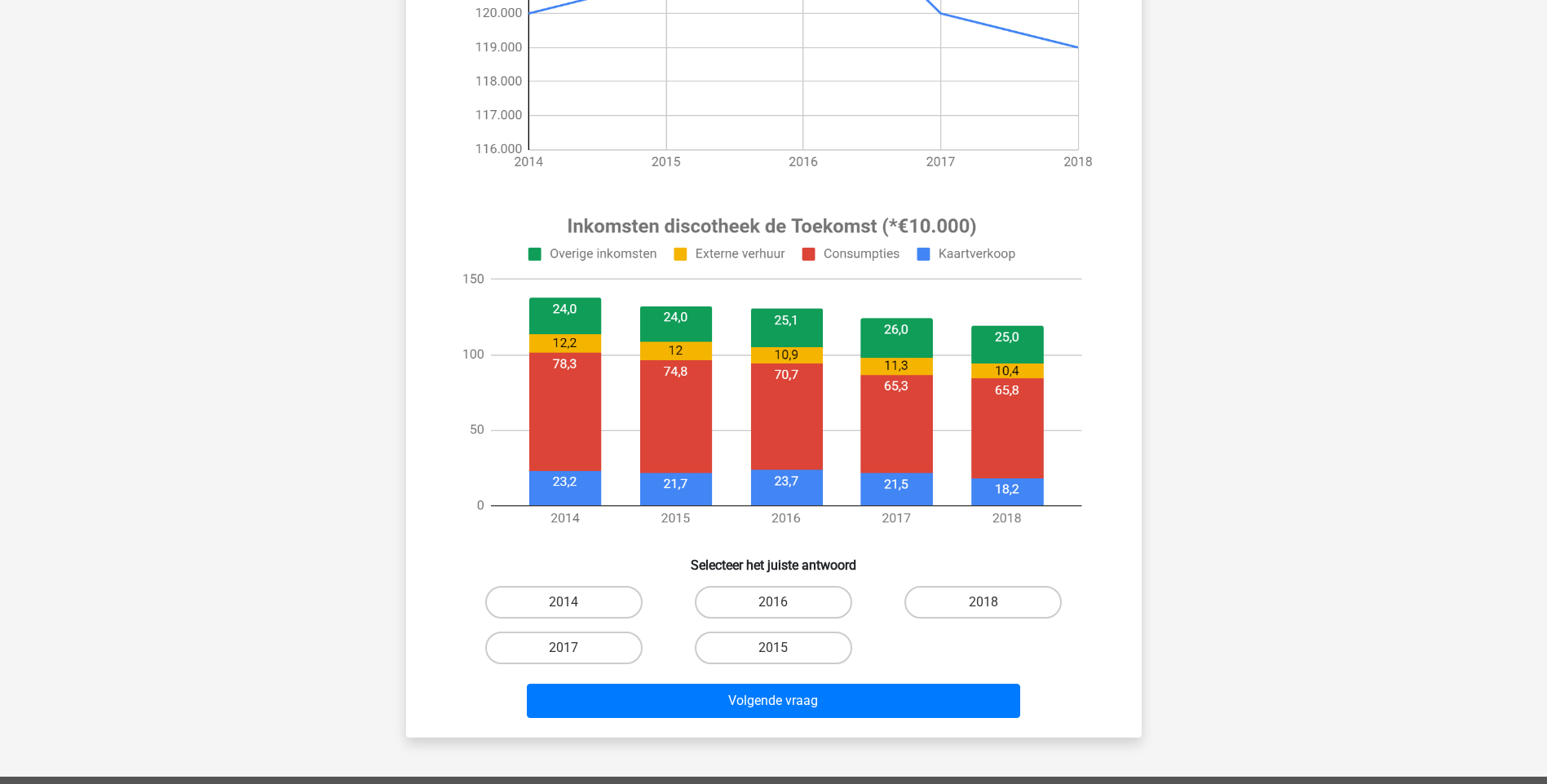
click at [572, 605] on input "2014" at bounding box center [569, 607] width 10 height 10
radio input "true"
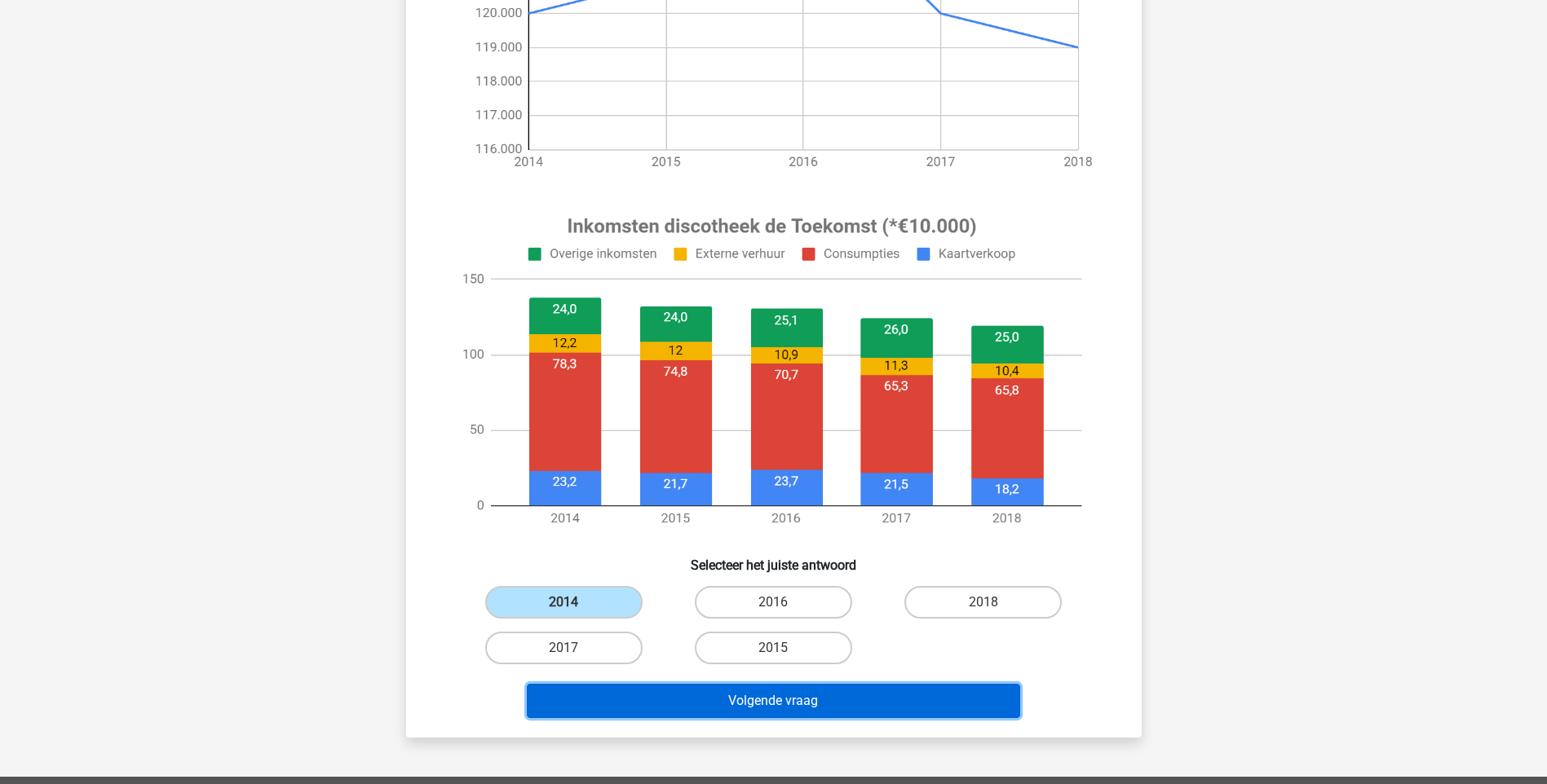
click at [634, 712] on button "Volgende vraag" at bounding box center [773, 701] width 493 height 34
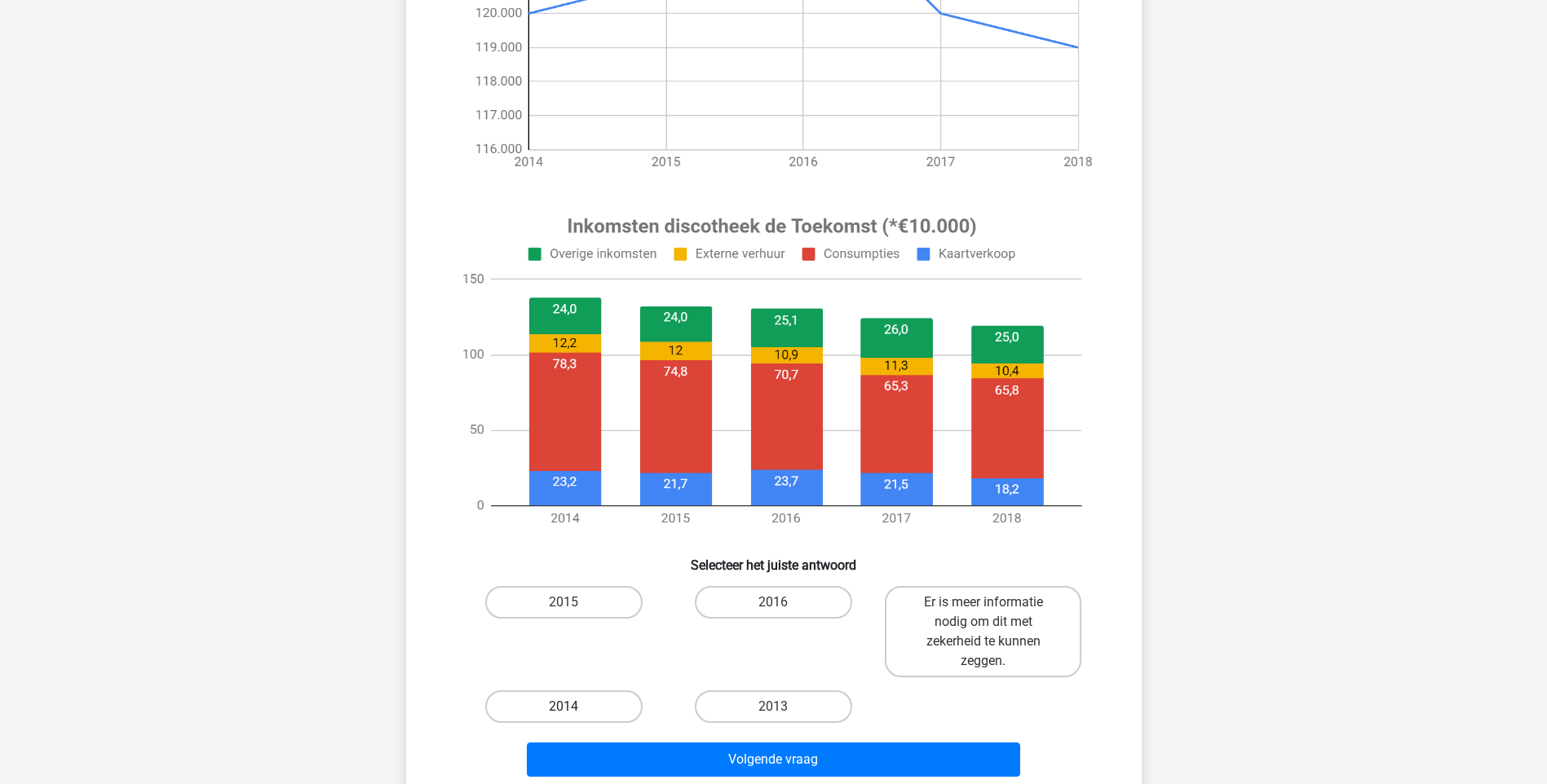
click at [598, 701] on label "2014" at bounding box center [563, 707] width 157 height 33
click at [574, 707] on input "2014" at bounding box center [569, 712] width 10 height 10
radio input "true"
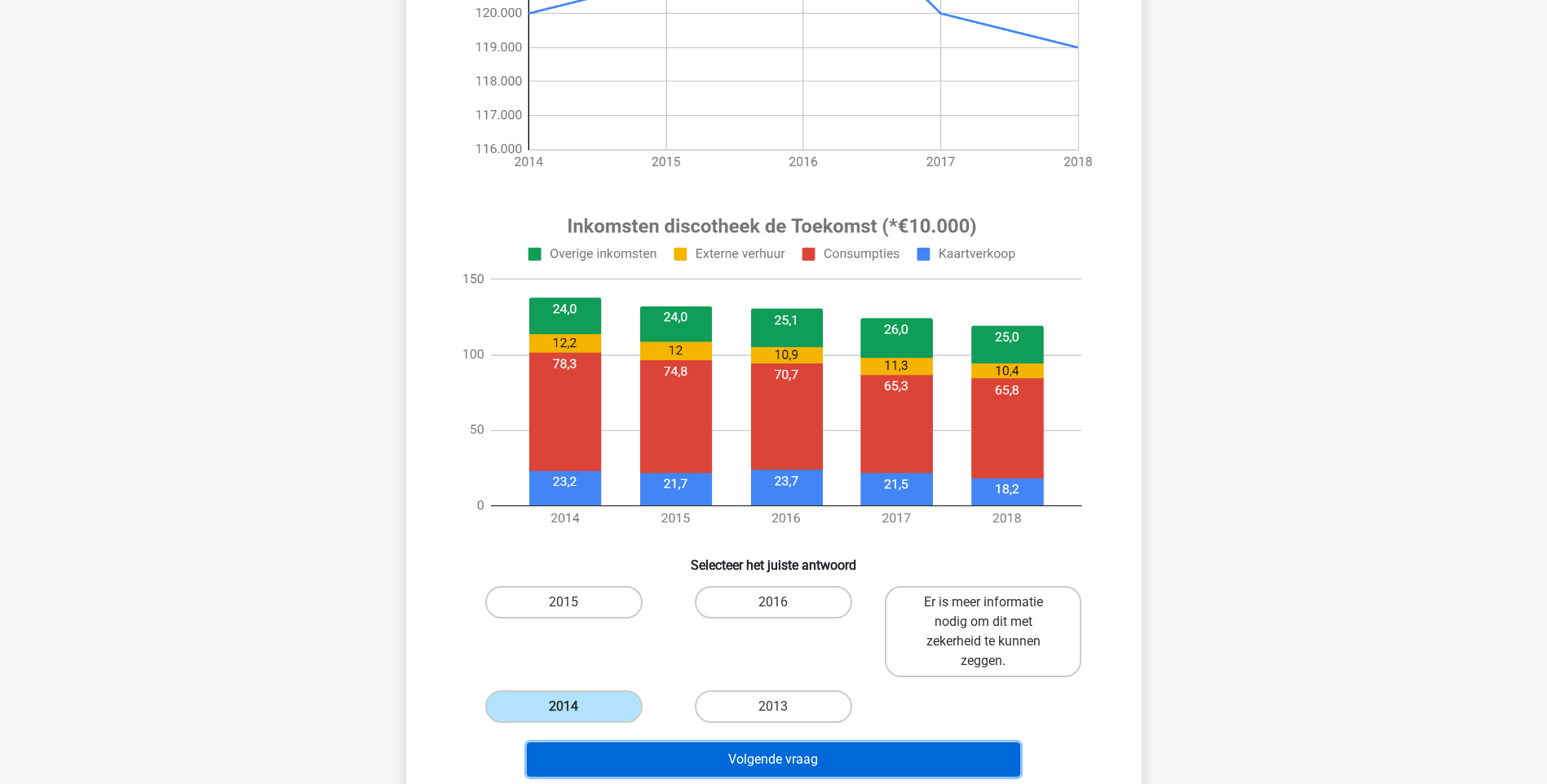
click at [665, 774] on button "Volgende vraag" at bounding box center [773, 760] width 493 height 34
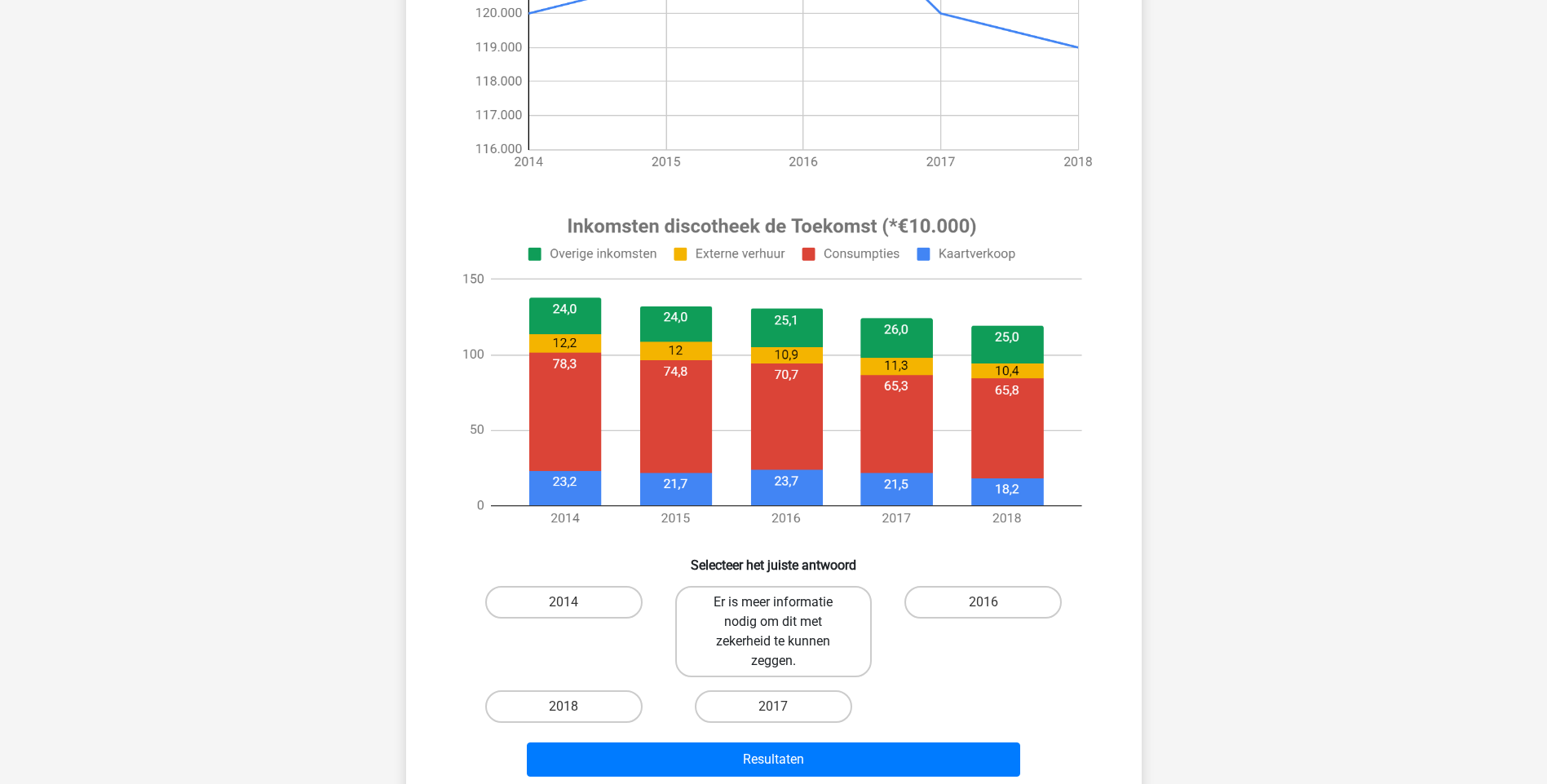
click at [795, 642] on label "Er is meer informatie nodig om dit met zekerheid te kunnen zeggen." at bounding box center [773, 631] width 196 height 91
click at [783, 613] on input "Er is meer informatie nodig om dit met zekerheid te kunnen zeggen." at bounding box center [778, 607] width 10 height 10
radio input "true"
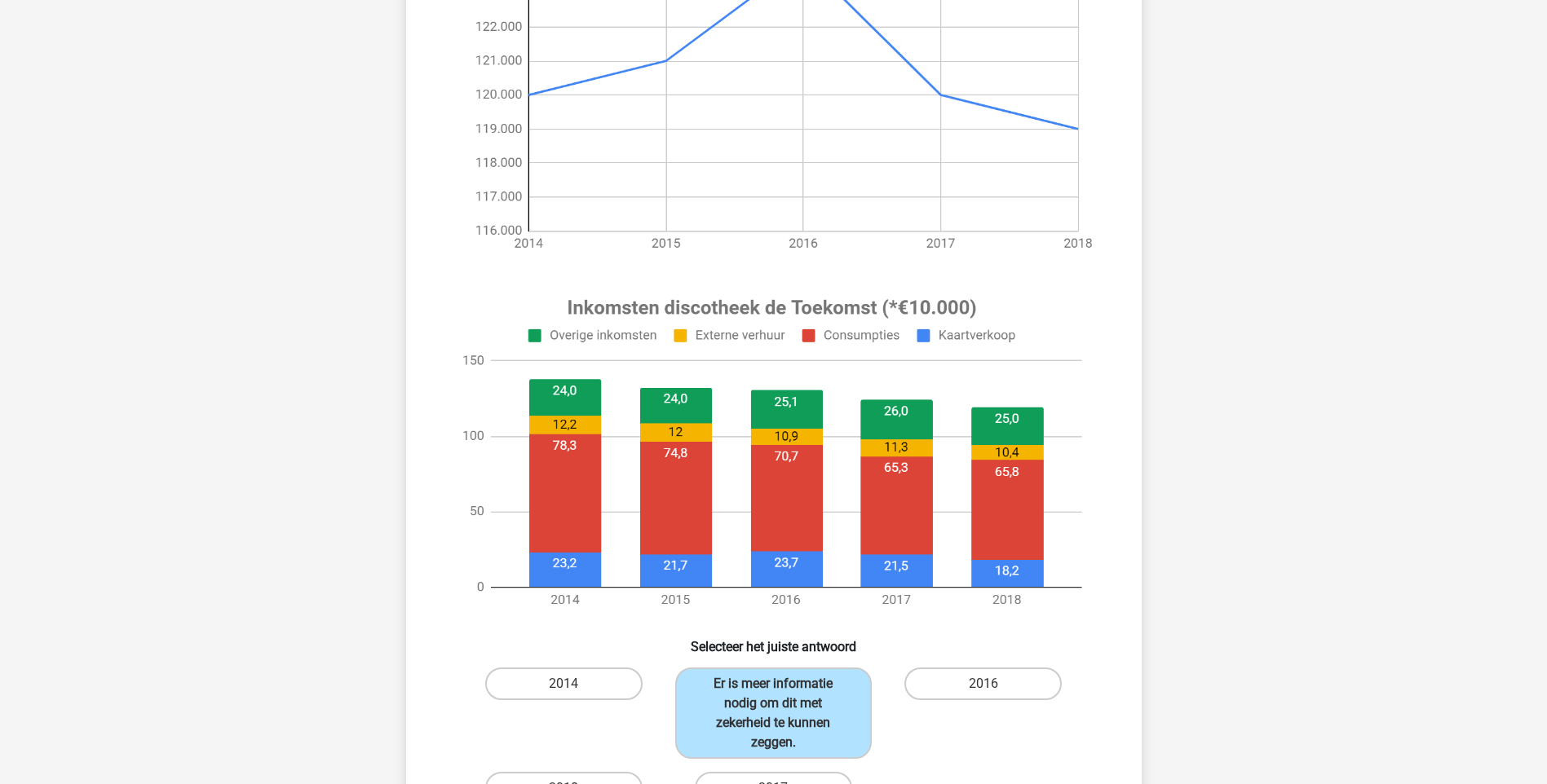
scroll to position [652, 0]
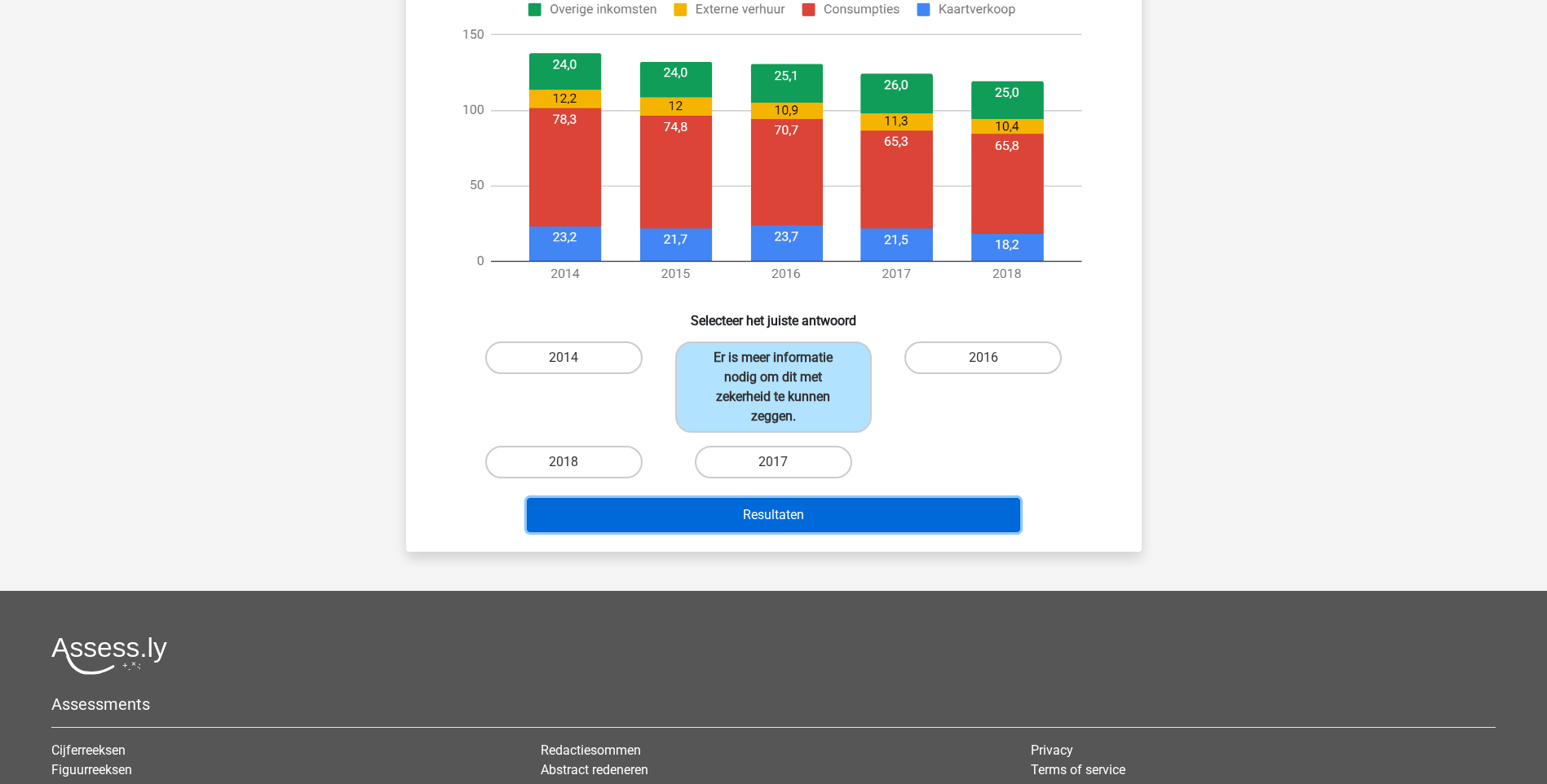
click at [793, 517] on button "Resultaten" at bounding box center [773, 516] width 493 height 34
